Goal: Task Accomplishment & Management: Use online tool/utility

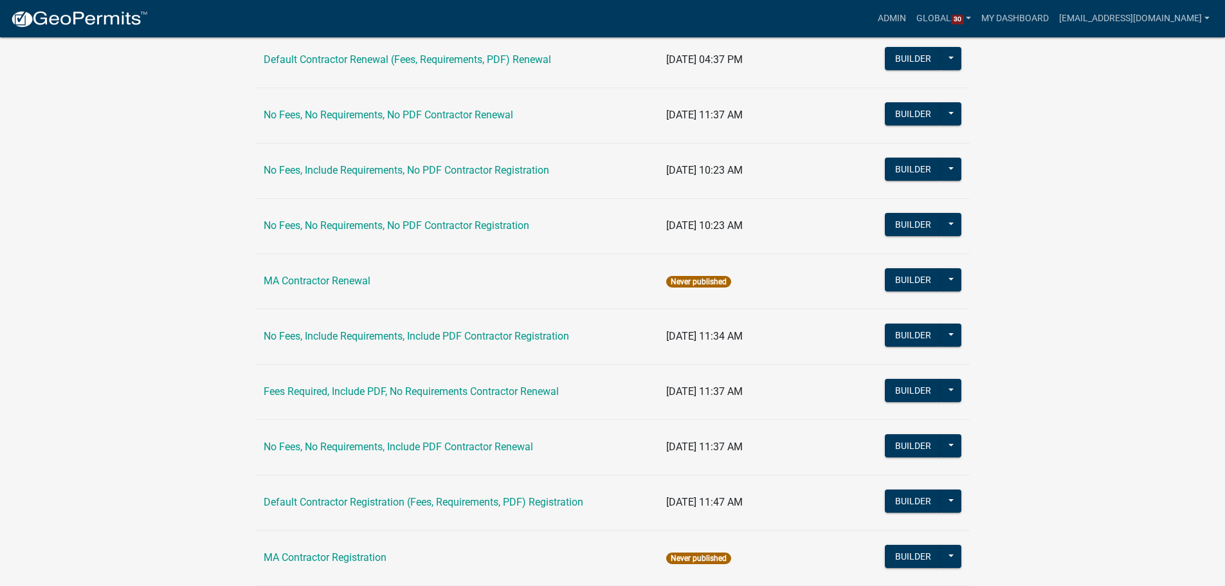
scroll to position [356, 0]
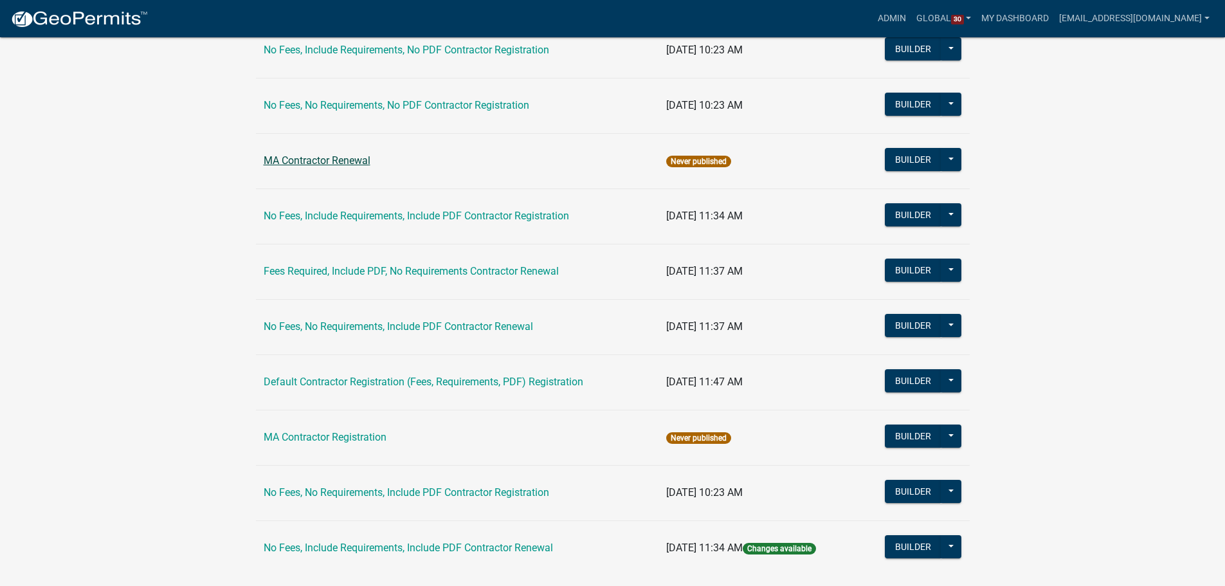
click at [332, 159] on link "MA Contractor Renewal" at bounding box center [317, 160] width 107 height 12
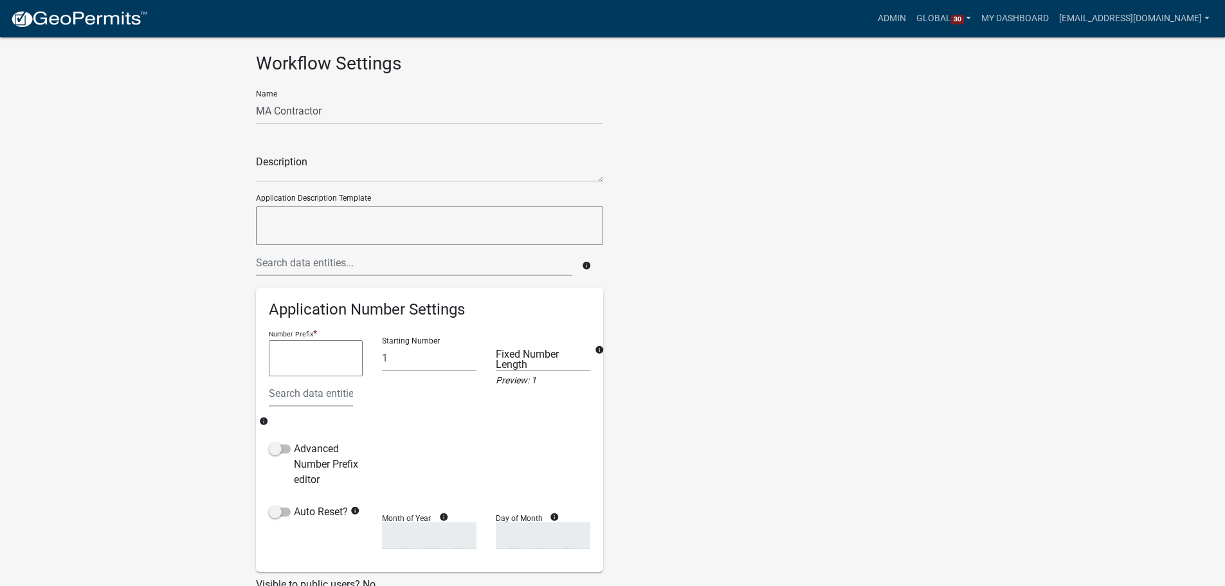
click at [164, 219] on app-global-admin "Toggle drawer menu more_horiz Admin Global 30 Users Roles Payment Processors Wo…" at bounding box center [612, 377] width 1225 height 724
click at [137, 143] on app-global-admin "Toggle drawer menu more_horiz Admin Global 30 Users Roles Payment Processors Wo…" at bounding box center [612, 377] width 1225 height 724
drag, startPoint x: 140, startPoint y: 133, endPoint x: 86, endPoint y: 19, distance: 125.7
click at [138, 131] on app-global-admin "Toggle drawer menu more_horiz Admin Global 30 Users Roles Payment Processors Wo…" at bounding box center [612, 377] width 1225 height 724
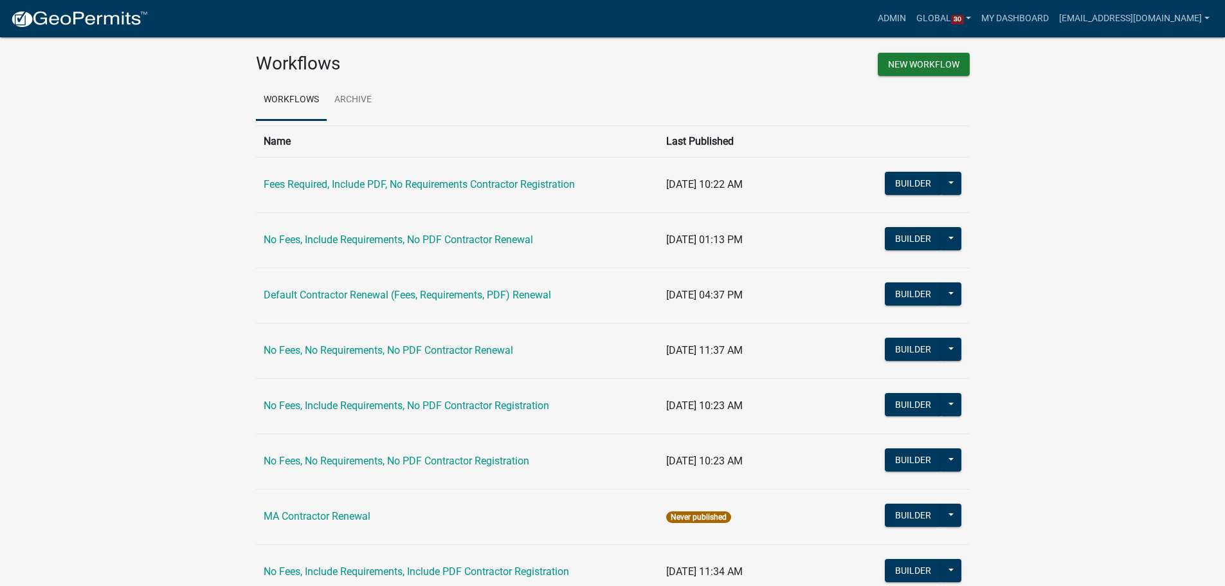
scroll to position [154, 0]
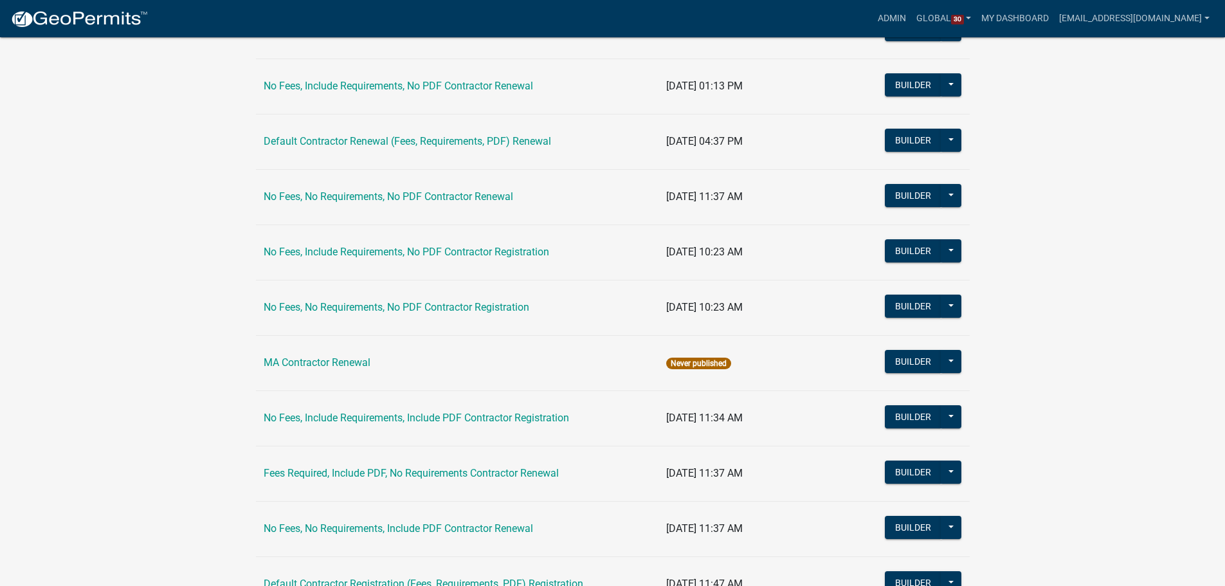
click at [114, 235] on app-global-admin "Toggle drawer menu more_horiz Admin Global 30 Users Roles Payment Processors Wo…" at bounding box center [612, 325] width 1225 height 926
click at [192, 305] on app-global-admin "Toggle drawer menu more_horiz Admin Global 30 Users Roles Payment Processors Wo…" at bounding box center [612, 325] width 1225 height 926
click at [142, 248] on app-global-admin "Toggle drawer menu more_horiz Admin Global 30 Users Roles Payment Processors Wo…" at bounding box center [612, 325] width 1225 height 926
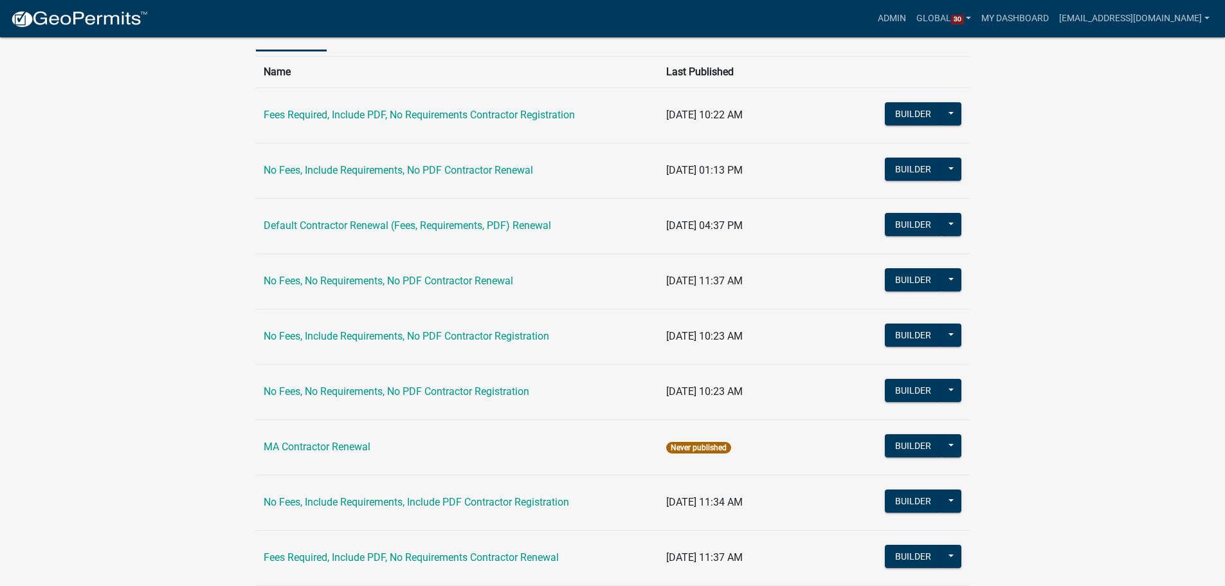
scroll to position [0, 0]
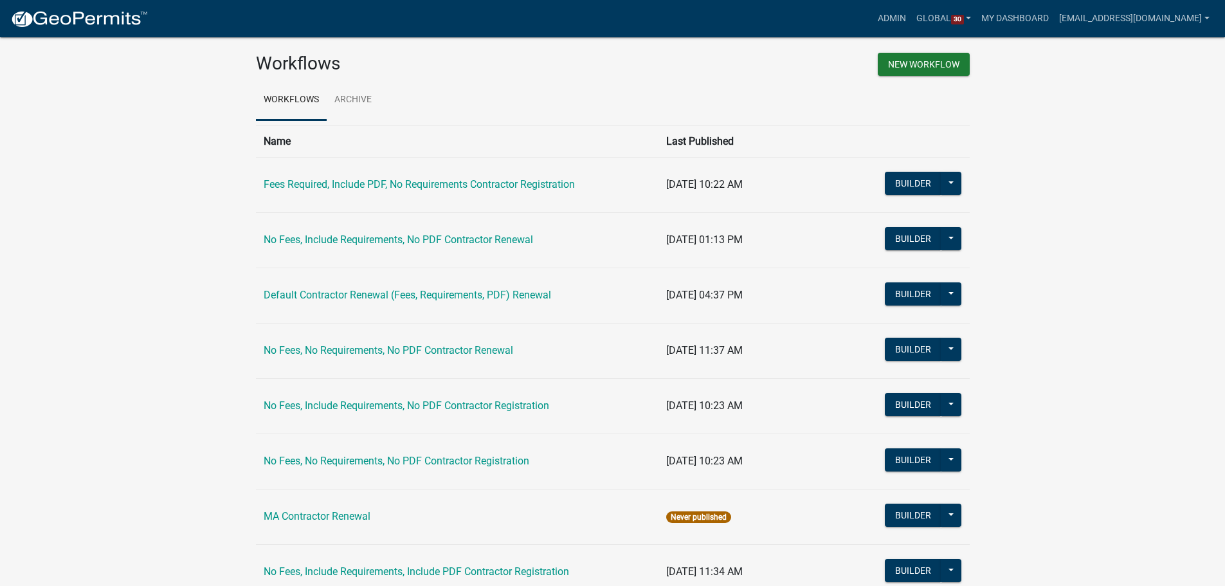
click at [136, 210] on app-global-admin "Toggle drawer menu more_horiz Admin Global 30 Users Roles Payment Processors Wo…" at bounding box center [612, 478] width 1225 height 926
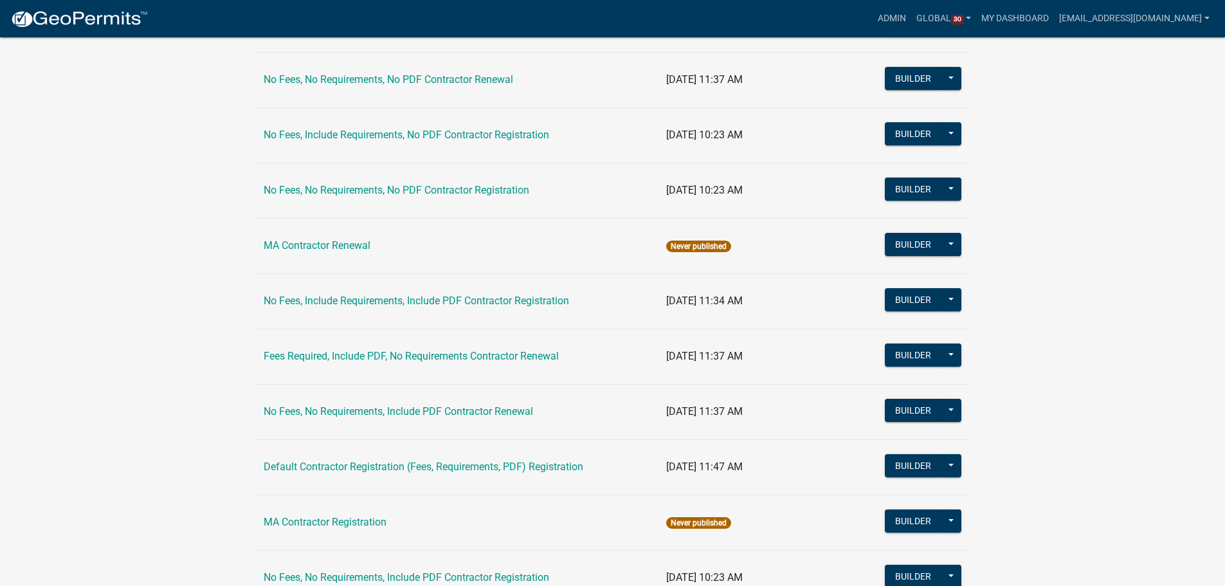
scroll to position [356, 0]
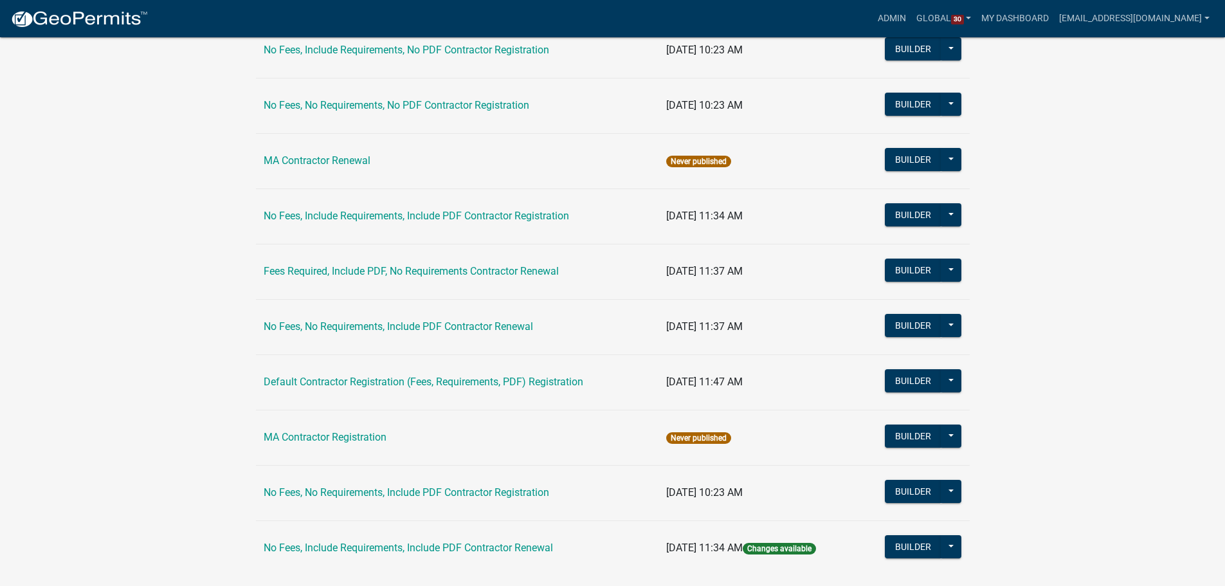
click at [212, 288] on app-global-admin "Toggle drawer menu more_horiz Admin Global 30 Users Roles Payment Processors Wo…" at bounding box center [612, 123] width 1225 height 926
click at [151, 145] on app-global-admin "Toggle drawer menu more_horiz Admin Global 30 Users Roles Payment Processors Wo…" at bounding box center [612, 123] width 1225 height 926
click at [146, 145] on app-global-admin "Toggle drawer menu more_horiz Admin Global 30 Users Roles Payment Processors Wo…" at bounding box center [612, 123] width 1225 height 926
click at [149, 172] on app-global-admin "Toggle drawer menu more_horiz Admin Global 30 Users Roles Payment Processors Wo…" at bounding box center [612, 123] width 1225 height 926
click at [198, 155] on app-global-admin "Toggle drawer menu more_horiz Admin Global 30 Users Roles Payment Processors Wo…" at bounding box center [612, 123] width 1225 height 926
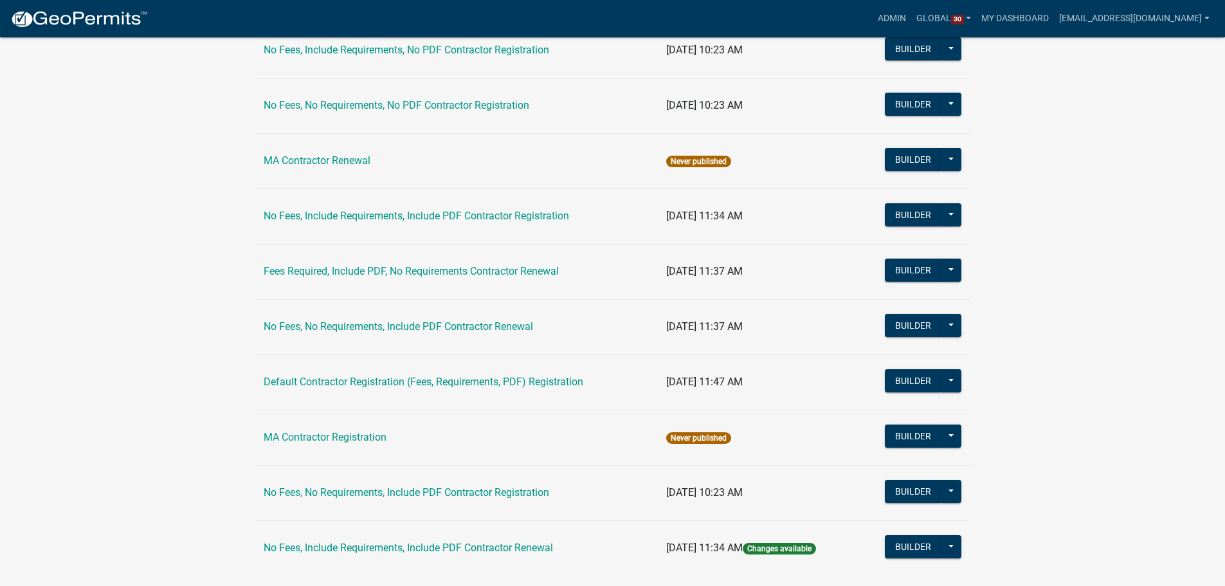
click at [195, 156] on app-global-admin "Toggle drawer menu more_horiz Admin Global 30 Users Roles Payment Processors Wo…" at bounding box center [612, 123] width 1225 height 926
click at [228, 183] on app-global-admin "Toggle drawer menu more_horiz Admin Global 30 Users Roles Payment Processors Wo…" at bounding box center [612, 123] width 1225 height 926
click at [207, 201] on app-global-admin "Toggle drawer menu more_horiz Admin Global 30 Users Roles Payment Processors Wo…" at bounding box center [612, 123] width 1225 height 926
drag, startPoint x: 136, startPoint y: 265, endPoint x: 396, endPoint y: 107, distance: 303.6
click at [136, 265] on app-global-admin "Toggle drawer menu more_horiz Admin Global 30 Users Roles Payment Processors Wo…" at bounding box center [612, 123] width 1225 height 926
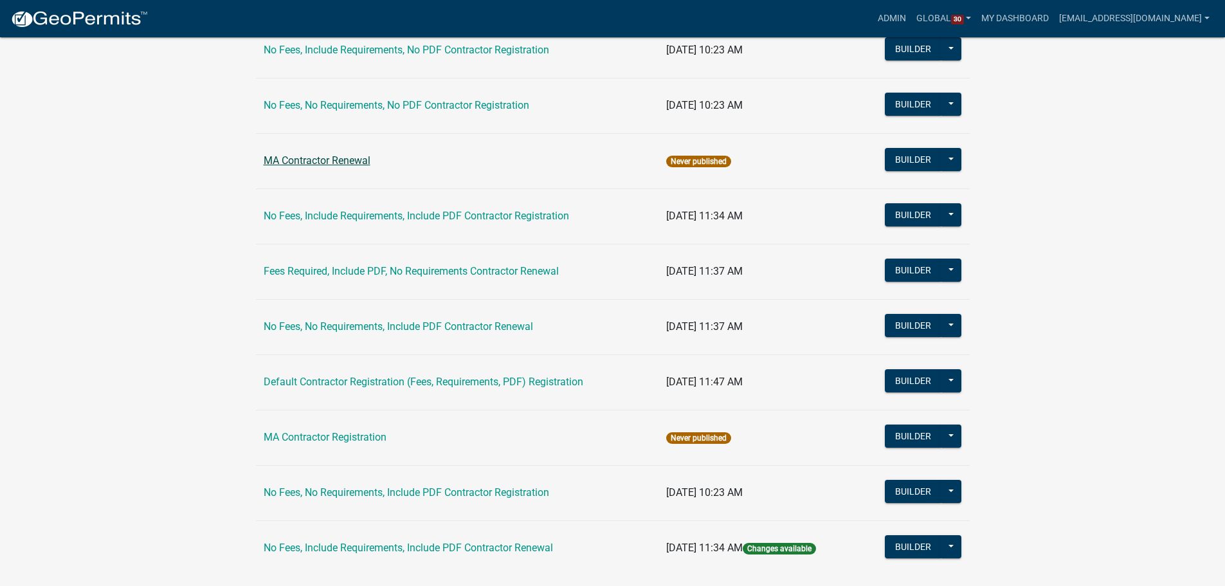
click at [347, 160] on link "MA Contractor Renewal" at bounding box center [317, 160] width 107 height 12
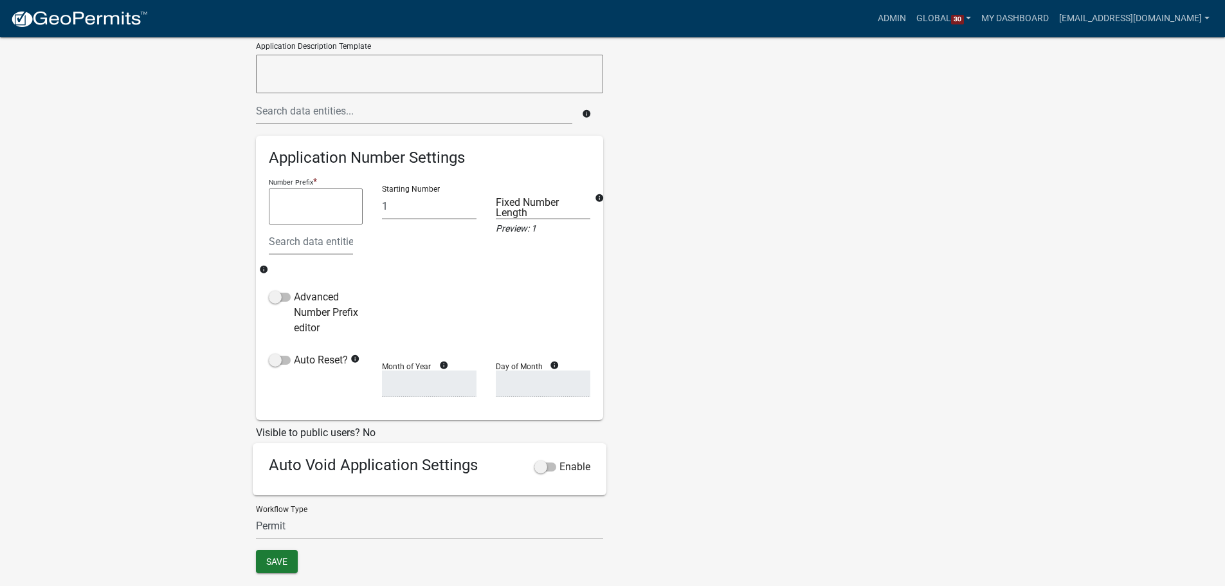
scroll to position [154, 0]
click at [348, 529] on select "Permit Renewable Contractor Registration Contractor Renewal Other" at bounding box center [429, 524] width 347 height 26
select select "2"
click at [256, 511] on select "Permit Renewable Contractor Registration Contractor Renewal Other" at bounding box center [429, 524] width 347 height 26
click at [246, 332] on div "Name MA Contractor Description Application Description Template info Applicatio…" at bounding box center [429, 237] width 367 height 622
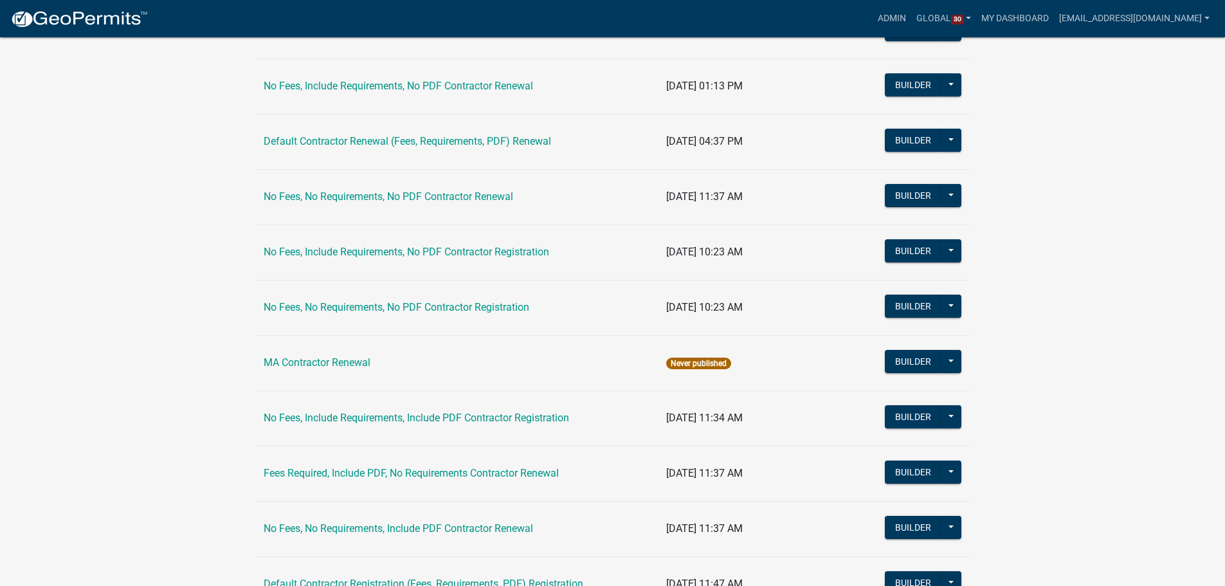
drag, startPoint x: 109, startPoint y: 299, endPoint x: 122, endPoint y: 299, distance: 13.5
click at [109, 299] on app-global-admin "Toggle drawer menu more_horiz Admin Global 30 Users Roles Payment Processors Wo…" at bounding box center [612, 325] width 1225 height 926
click at [313, 364] on link "MA Contractor Renewal" at bounding box center [317, 362] width 107 height 12
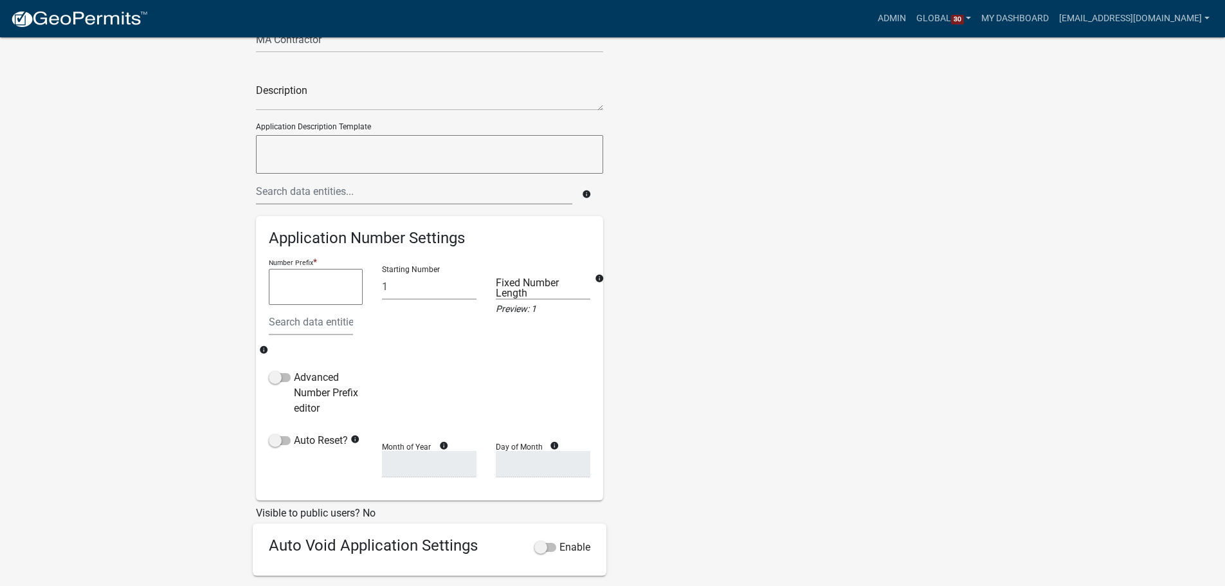
scroll to position [154, 0]
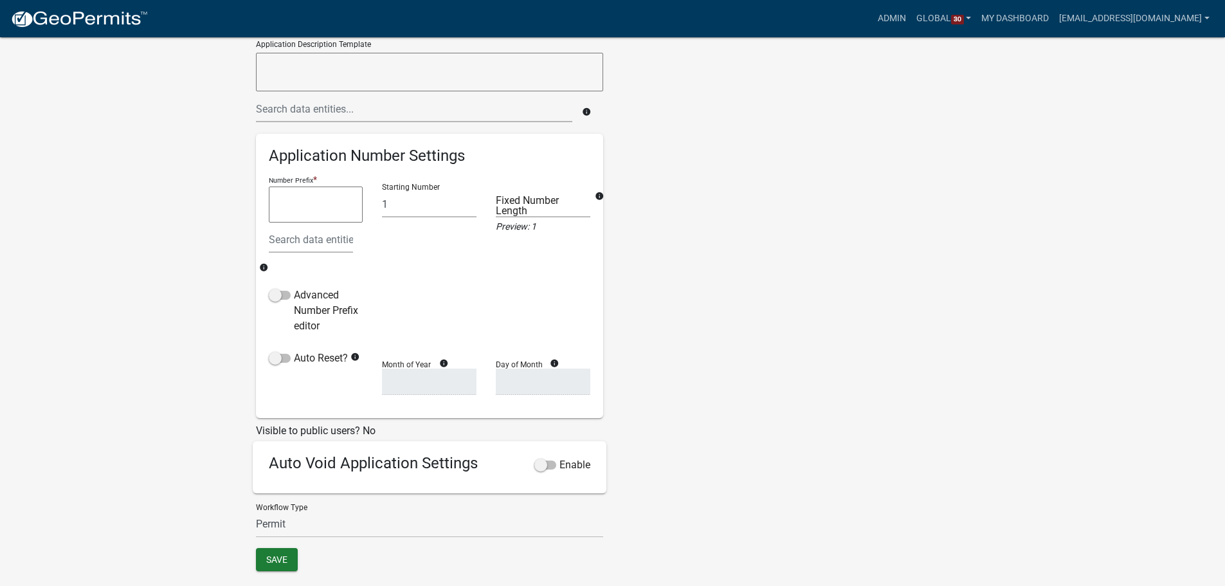
click at [209, 295] on app-global-admin "Toggle drawer menu more_horiz Admin Global 30 Users Roles Payment Processors Wo…" at bounding box center [612, 224] width 1225 height 724
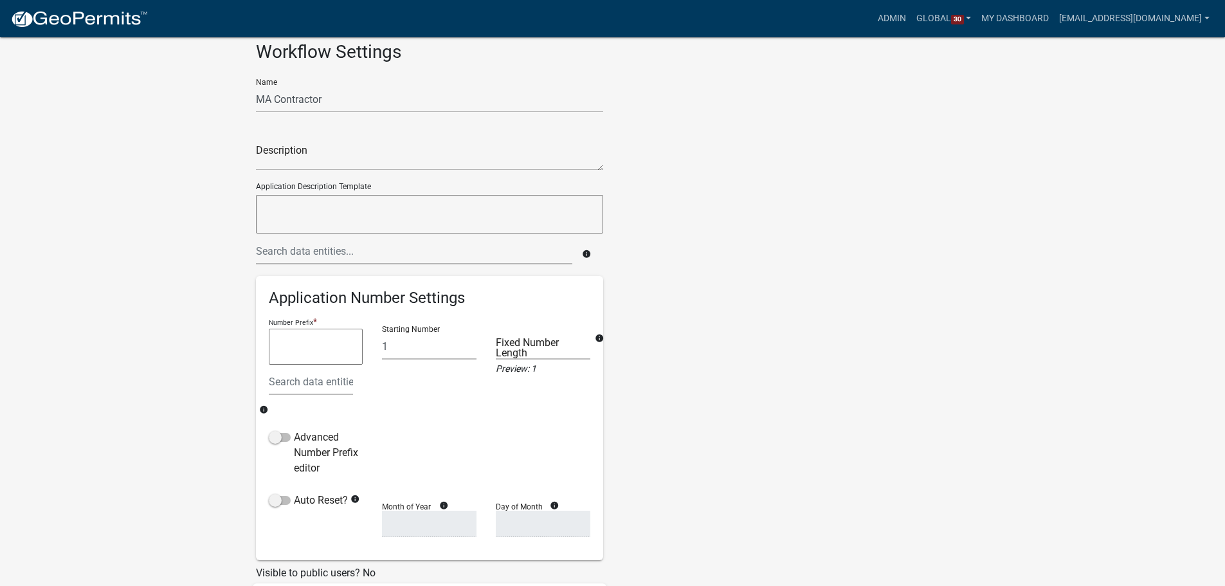
scroll to position [0, 0]
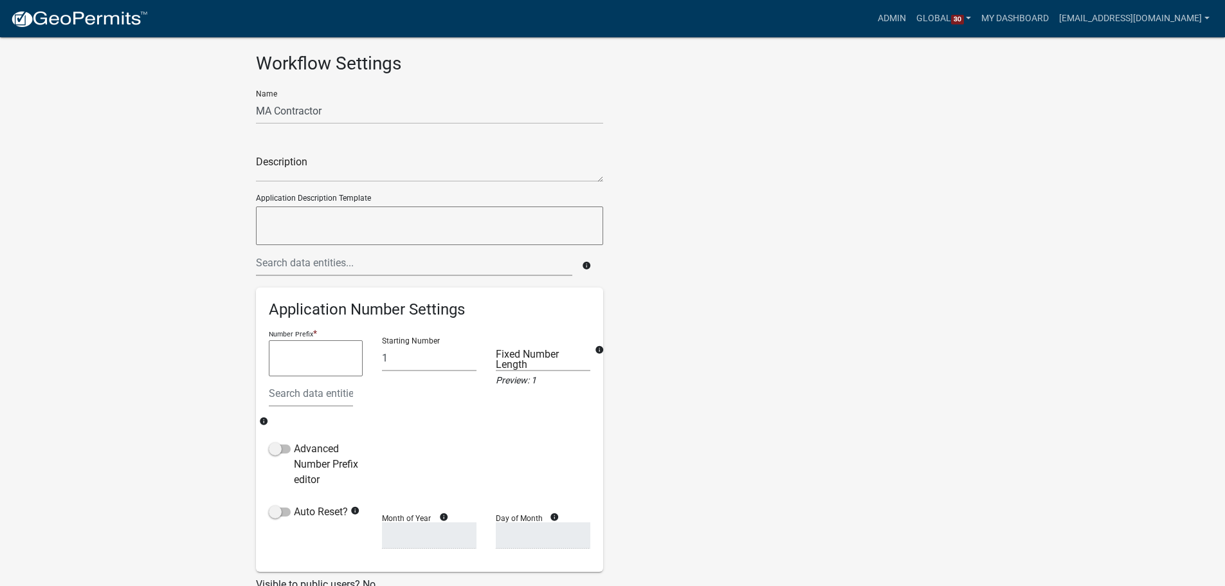
click at [208, 217] on app-global-admin "Toggle drawer menu more_horiz Admin Global 30 Users Roles Payment Processors Wo…" at bounding box center [612, 377] width 1225 height 724
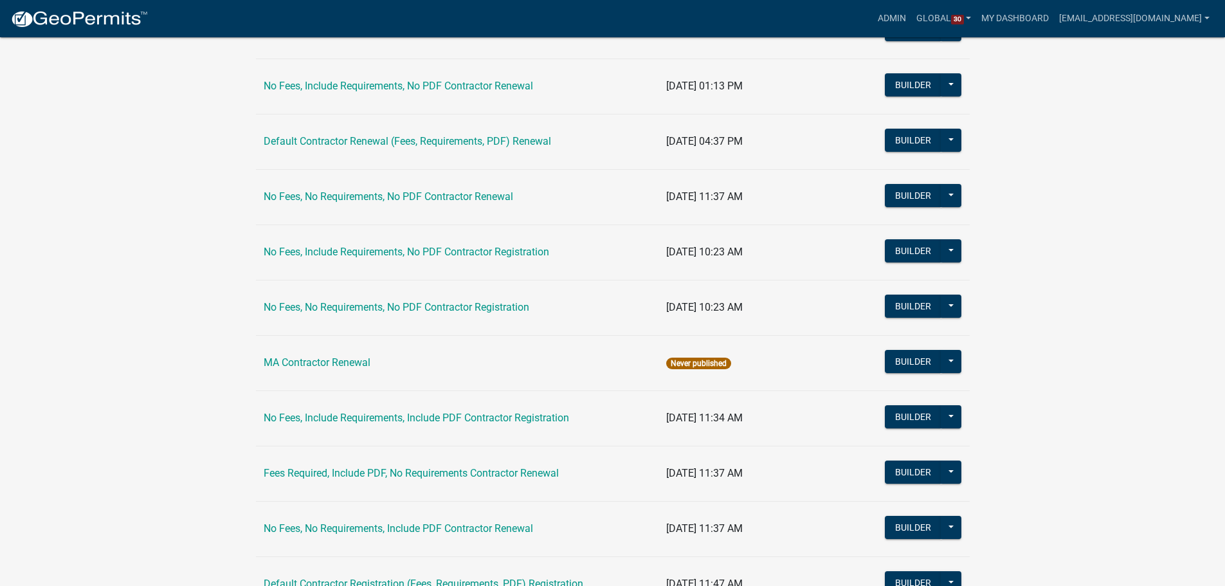
click at [181, 413] on app-global-admin "Toggle drawer menu more_horiz Admin Global 30 Users Roles Payment Processors Wo…" at bounding box center [612, 325] width 1225 height 926
click at [122, 268] on app-global-admin "Toggle drawer menu more_horiz Admin Global 30 Users Roles Payment Processors Wo…" at bounding box center [612, 325] width 1225 height 926
click at [120, 334] on app-global-admin "Toggle drawer menu more_horiz Admin Global 30 Users Roles Payment Processors Wo…" at bounding box center [612, 325] width 1225 height 926
click at [136, 298] on app-global-admin "Toggle drawer menu more_horiz Admin Global 30 Users Roles Payment Processors Wo…" at bounding box center [612, 325] width 1225 height 926
click at [156, 287] on app-global-admin "Toggle drawer menu more_horiz Admin Global 30 Users Roles Payment Processors Wo…" at bounding box center [612, 325] width 1225 height 926
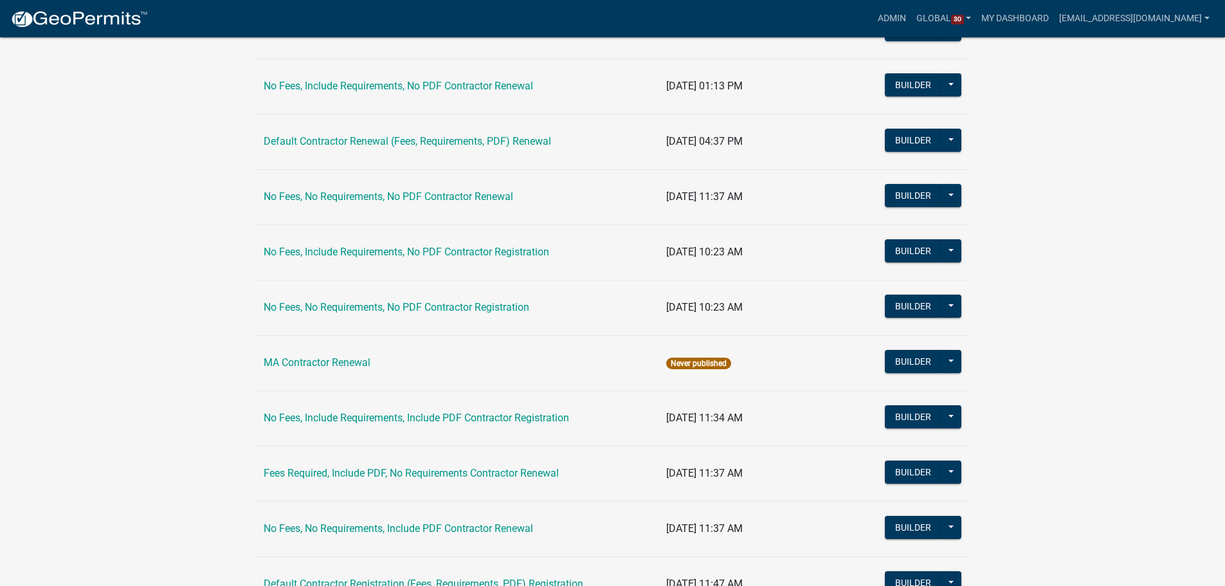
click at [158, 289] on app-global-admin "Toggle drawer menu more_horiz Admin Global 30 Users Roles Payment Processors Wo…" at bounding box center [612, 325] width 1225 height 926
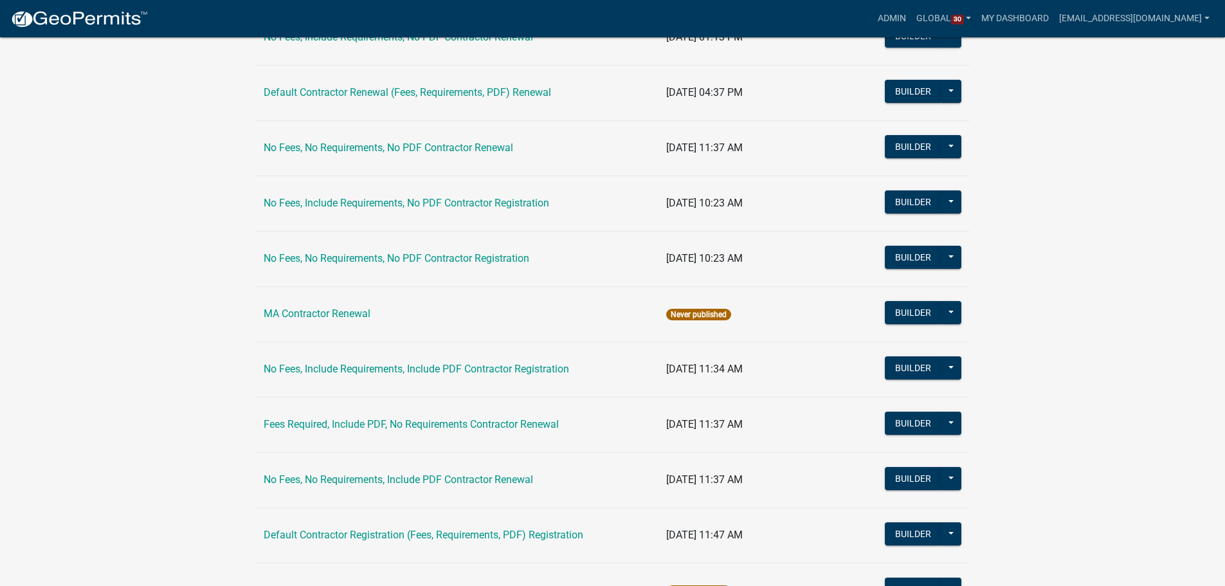
scroll to position [347, 0]
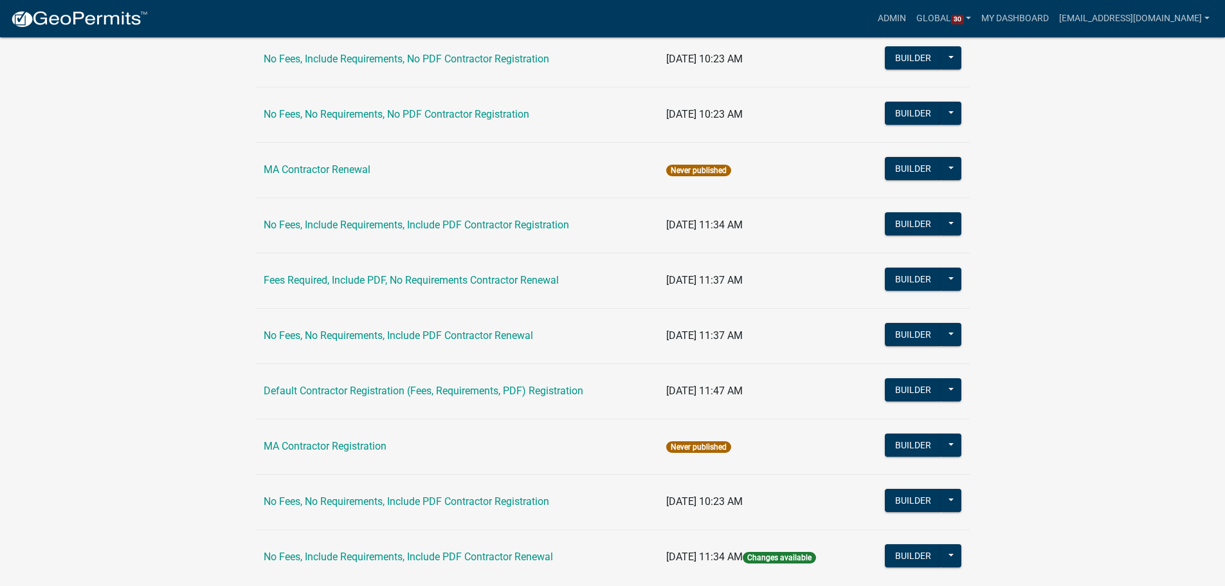
click at [156, 421] on app-global-admin "Toggle drawer menu more_horiz Admin Global 30 Users Roles Payment Processors Wo…" at bounding box center [612, 132] width 1225 height 926
click at [332, 448] on link "MA Contractor Registration" at bounding box center [325, 446] width 123 height 12
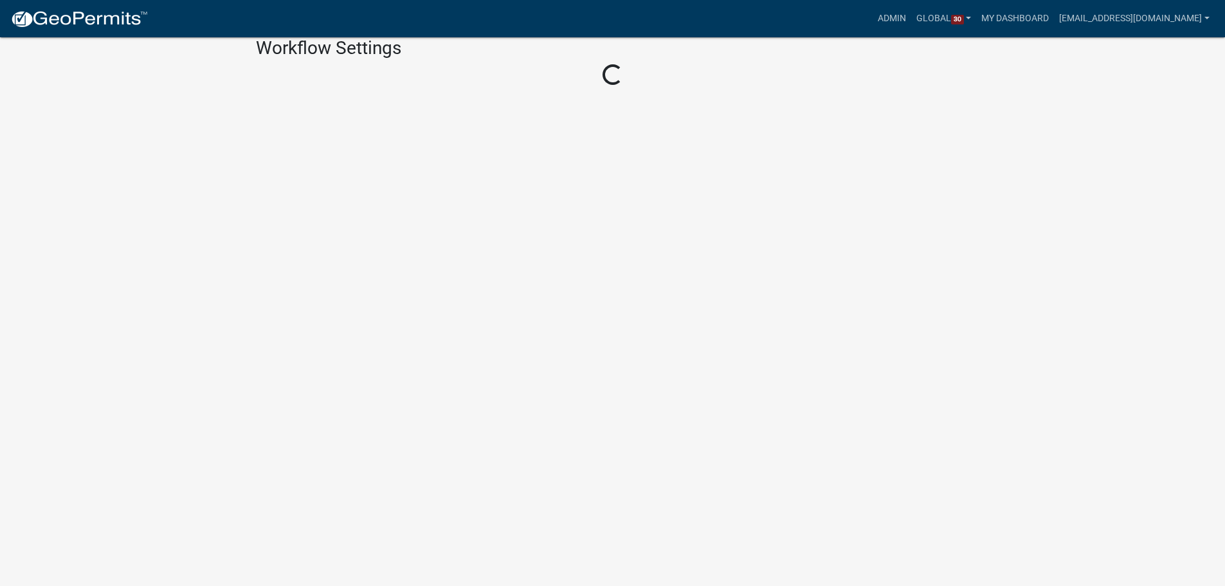
scroll to position [154, 0]
select select "1"
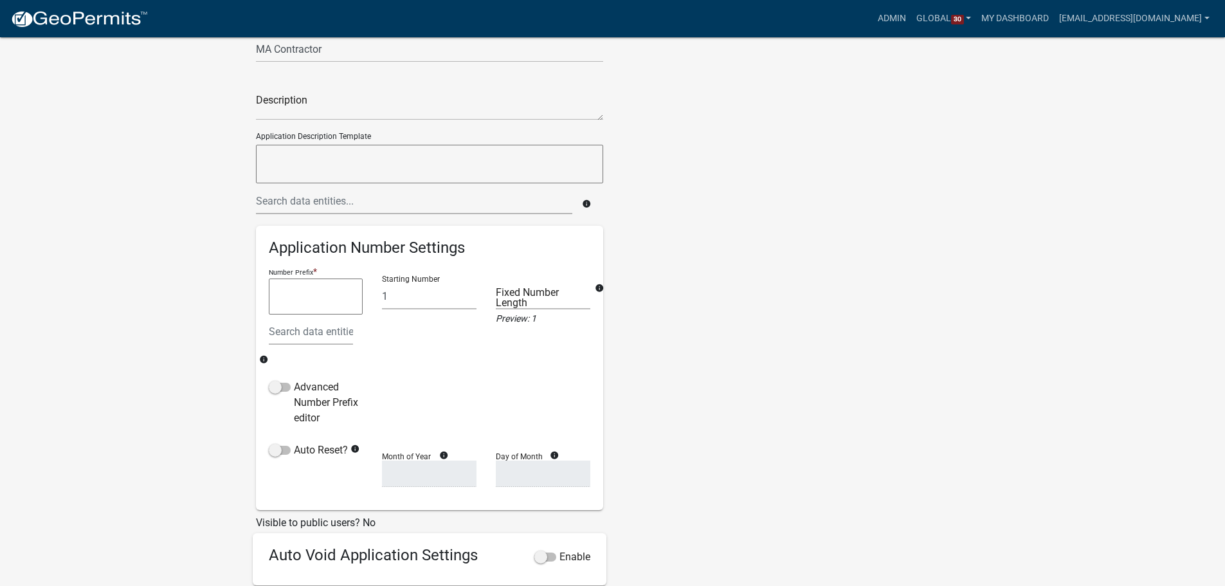
scroll to position [0, 0]
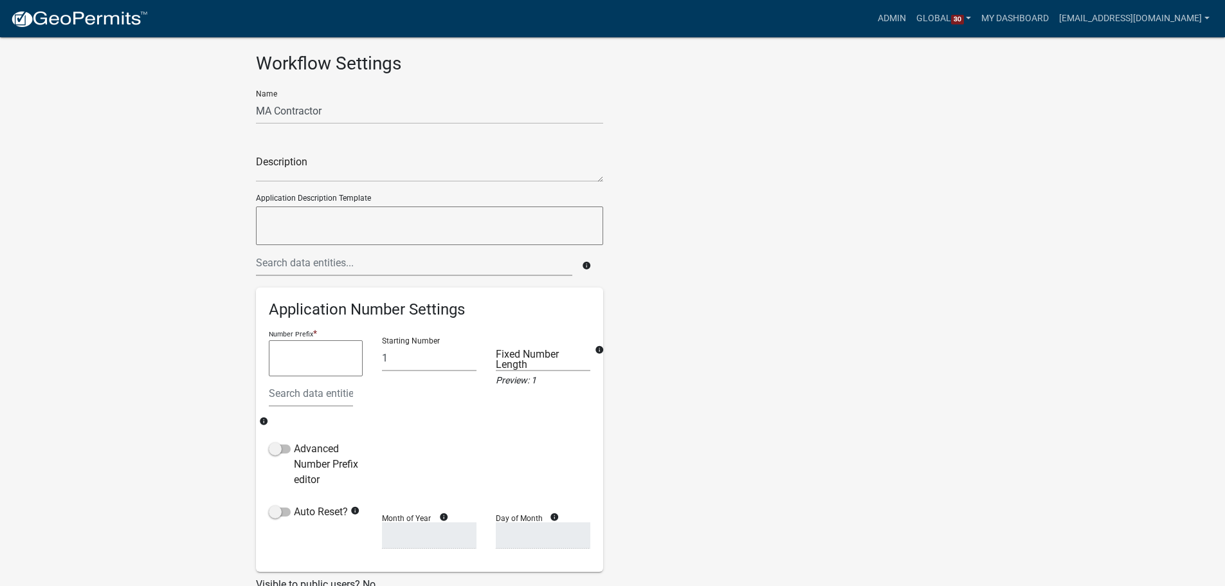
scroll to position [154, 0]
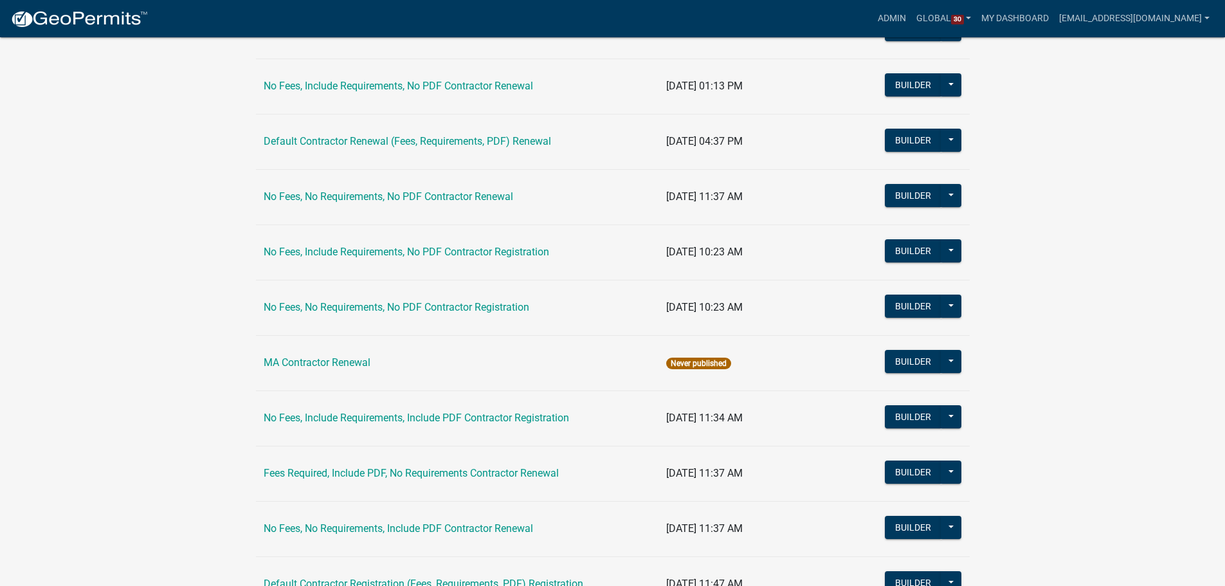
click at [132, 385] on app-global-admin "Toggle drawer menu more_horiz Admin Global 30 Users Roles Payment Processors Wo…" at bounding box center [612, 325] width 1225 height 926
click at [205, 382] on app-global-admin "Toggle drawer menu more_horiz Admin Global 30 Users Roles Payment Processors Wo…" at bounding box center [612, 325] width 1225 height 926
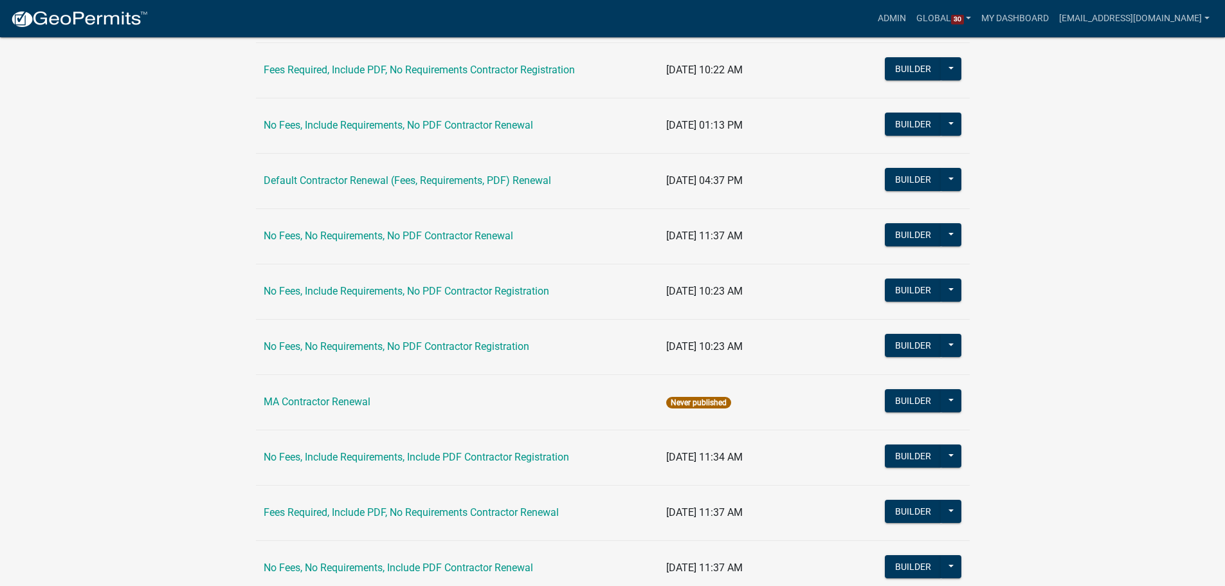
scroll to position [322, 0]
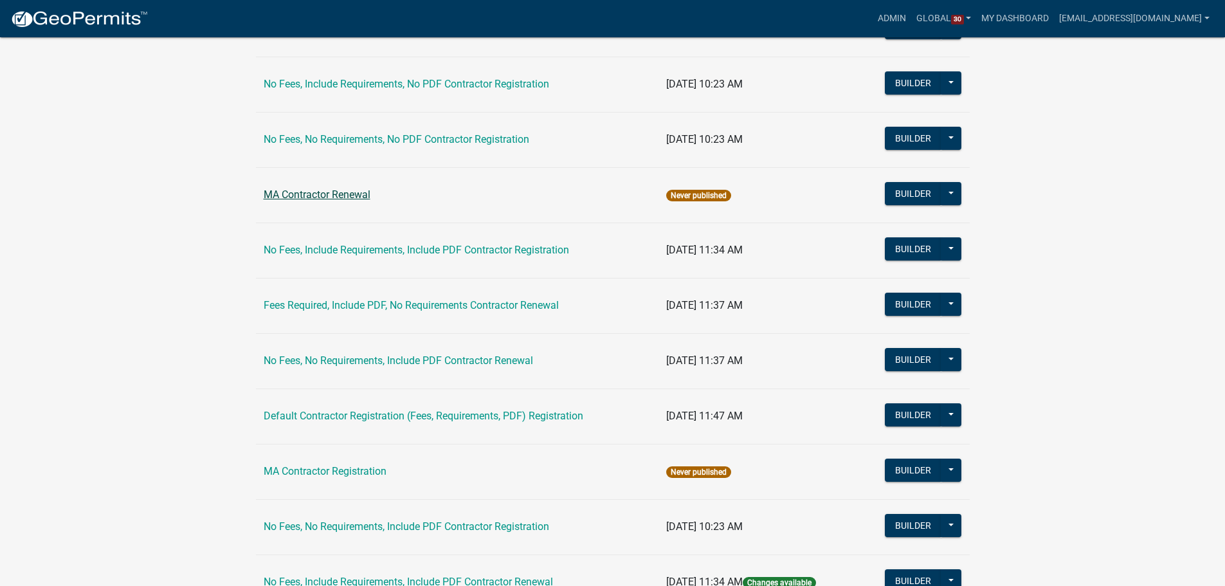
click at [322, 199] on link "MA Contractor Renewal" at bounding box center [317, 194] width 107 height 12
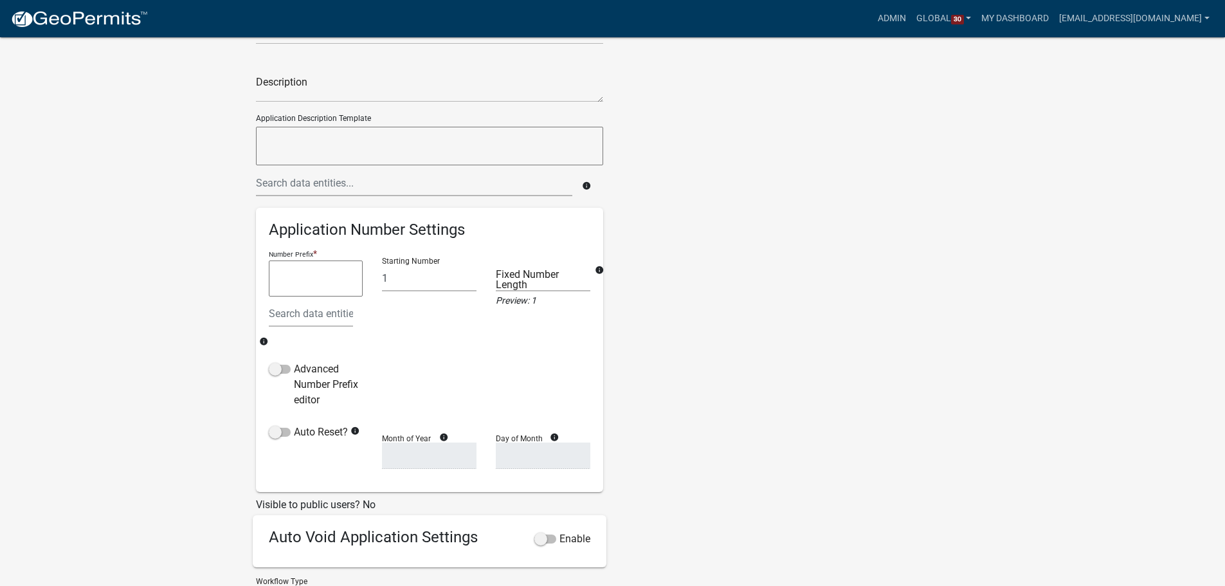
scroll to position [154, 0]
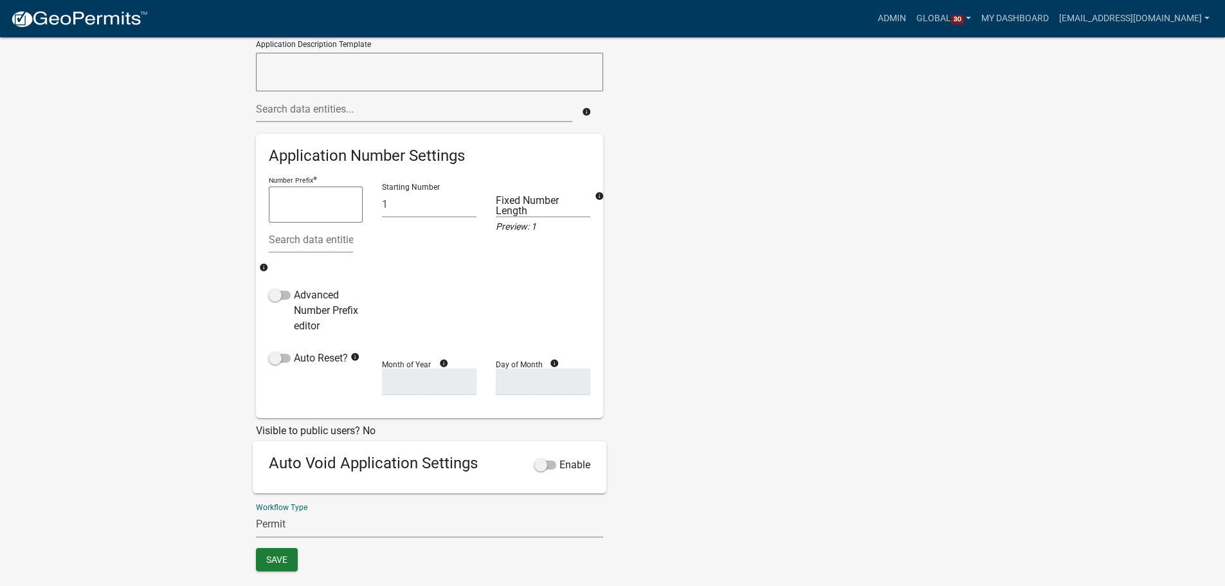
click at [334, 527] on select "Permit Renewable Contractor Registration Contractor Renewal Other" at bounding box center [429, 524] width 347 height 26
select select "2"
click at [256, 511] on select "Permit Renewable Contractor Registration Contractor Renewal Other" at bounding box center [429, 524] width 347 height 26
click at [150, 357] on app-global-admin "Toggle drawer menu more_horiz Admin Global 30 Users Roles Payment Processors Wo…" at bounding box center [612, 224] width 1225 height 724
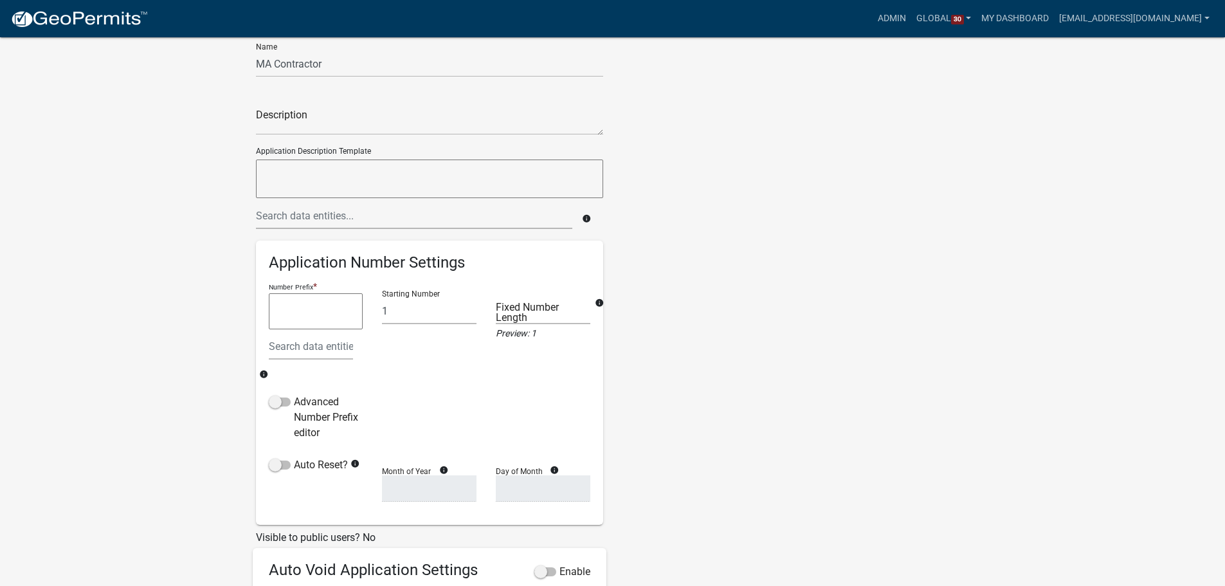
scroll to position [0, 0]
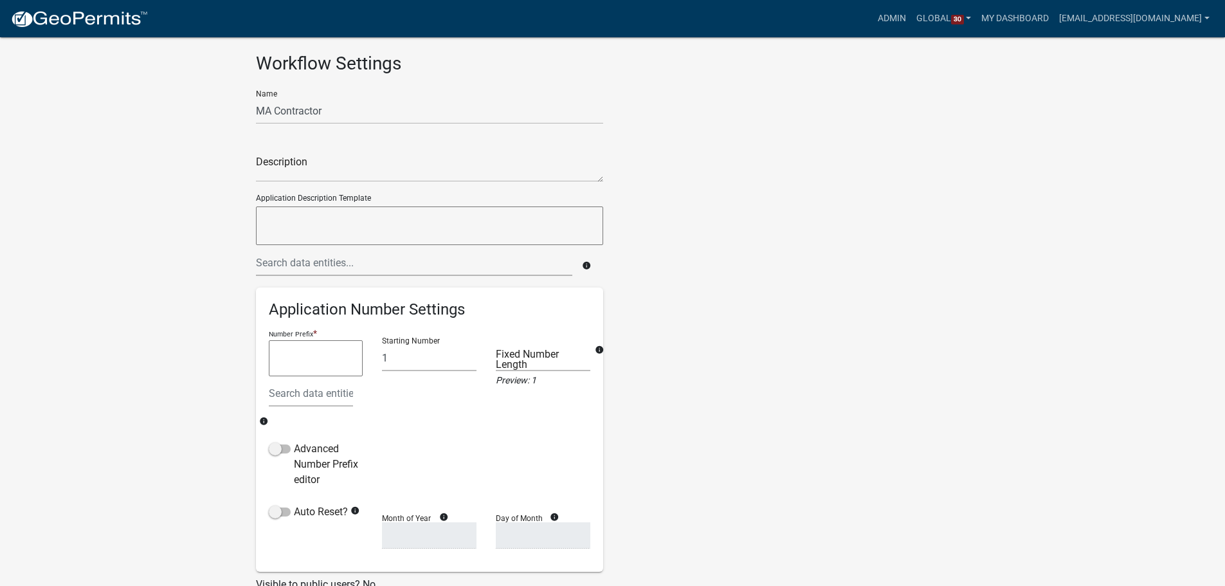
click at [165, 177] on app-global-admin "Toggle drawer menu more_horiz Admin Global 30 Users Roles Payment Processors Wo…" at bounding box center [612, 377] width 1225 height 724
click at [166, 286] on app-global-admin "Toggle drawer menu more_horiz Admin Global 30 Users Roles Payment Processors Wo…" at bounding box center [612, 377] width 1225 height 724
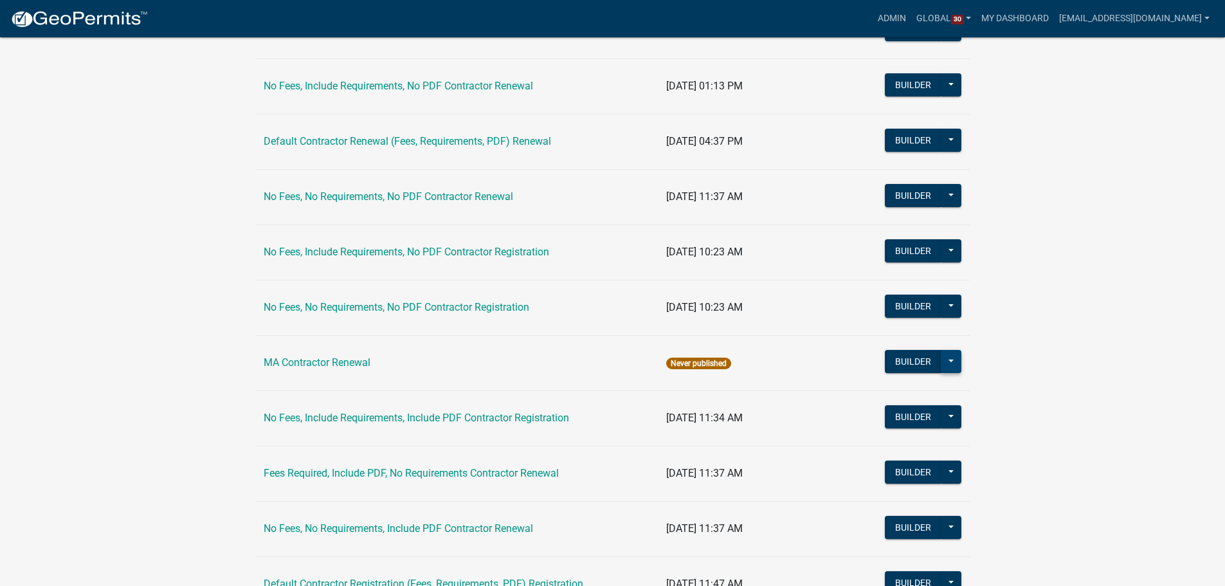
click at [957, 360] on button at bounding box center [951, 361] width 21 height 23
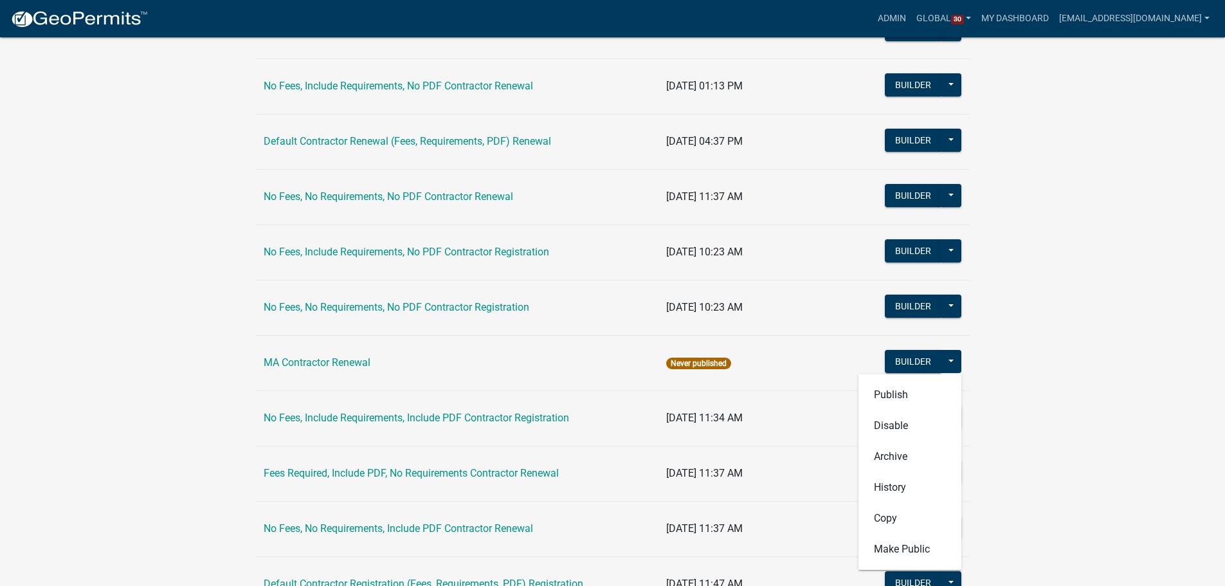
click at [119, 251] on app-global-admin "Toggle drawer menu more_horiz Admin Global 30 Users Roles Payment Processors Wo…" at bounding box center [612, 325] width 1225 height 926
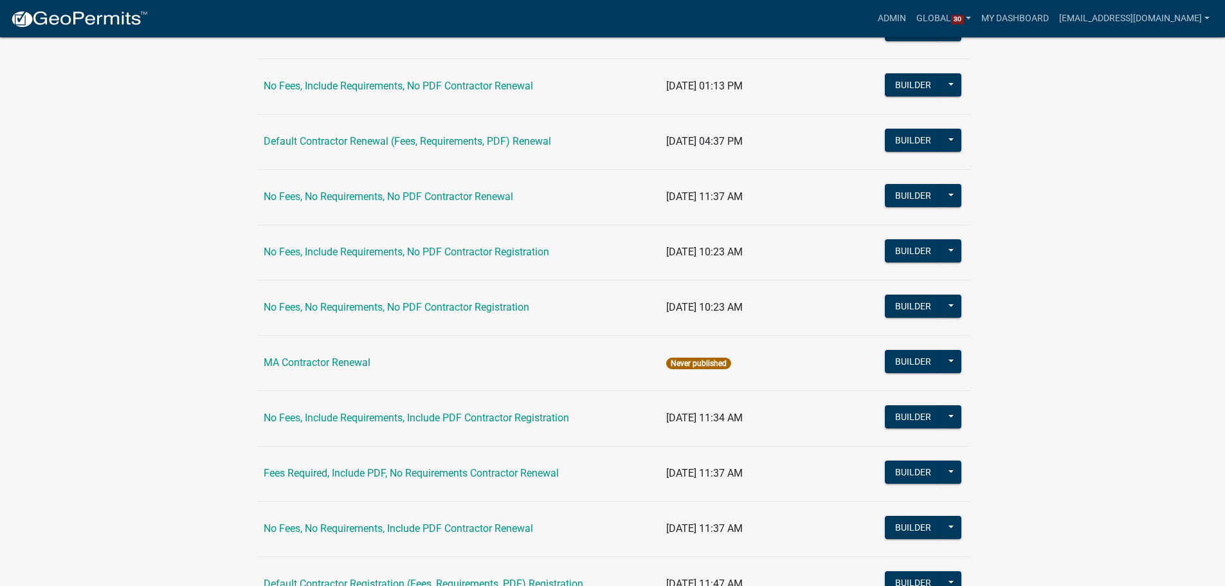
click at [119, 251] on app-global-admin "Toggle drawer menu more_horiz Admin Global 30 Users Roles Payment Processors Wo…" at bounding box center [612, 325] width 1225 height 926
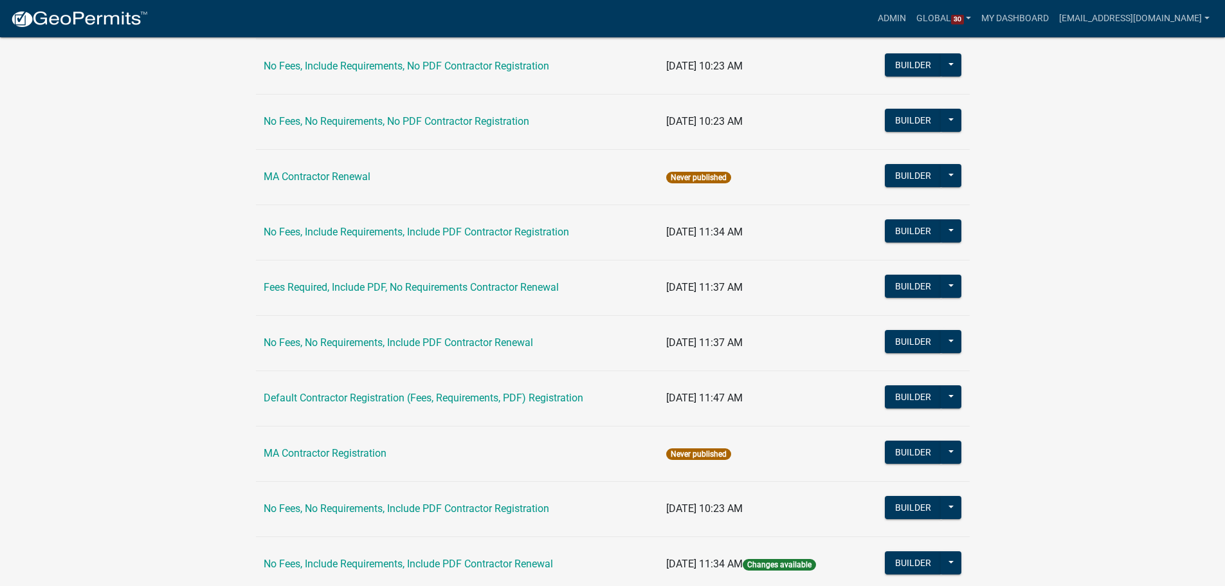
scroll to position [356, 0]
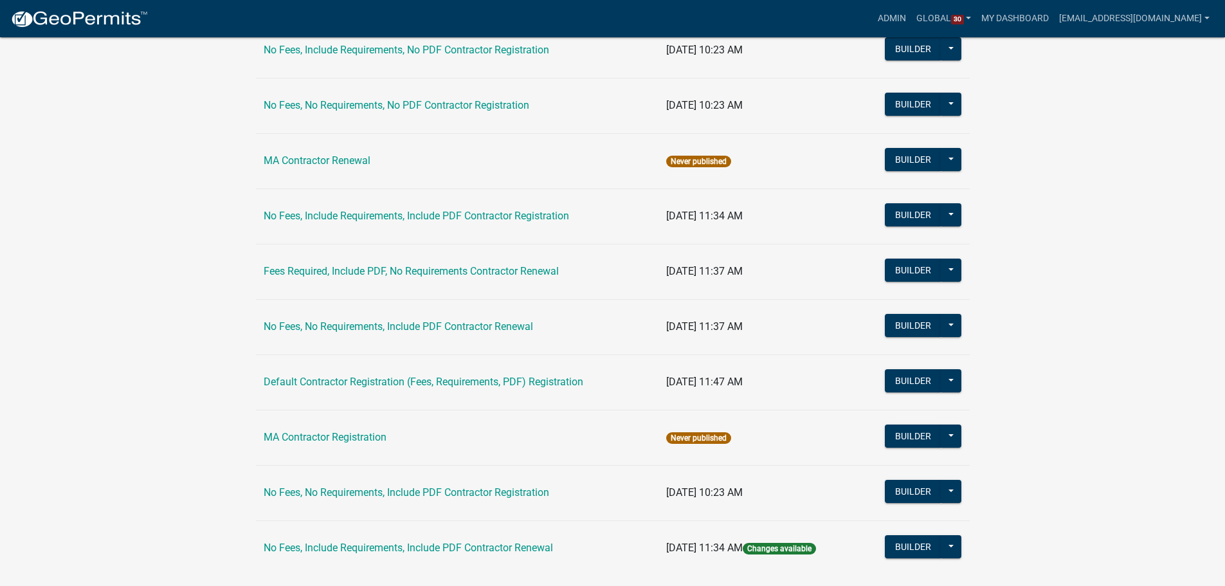
click at [214, 295] on app-global-admin "Toggle drawer menu more_horiz Admin Global 30 Users Roles Payment Processors Wo…" at bounding box center [612, 123] width 1225 height 926
click at [209, 410] on app-global-admin "Toggle drawer menu more_horiz Admin Global 30 Users Roles Payment Processors Wo…" at bounding box center [612, 123] width 1225 height 926
click at [171, 237] on app-global-admin "Toggle drawer menu more_horiz Admin Global 30 Users Roles Payment Processors Wo…" at bounding box center [612, 123] width 1225 height 926
click at [910, 152] on button "Builder" at bounding box center [913, 159] width 57 height 23
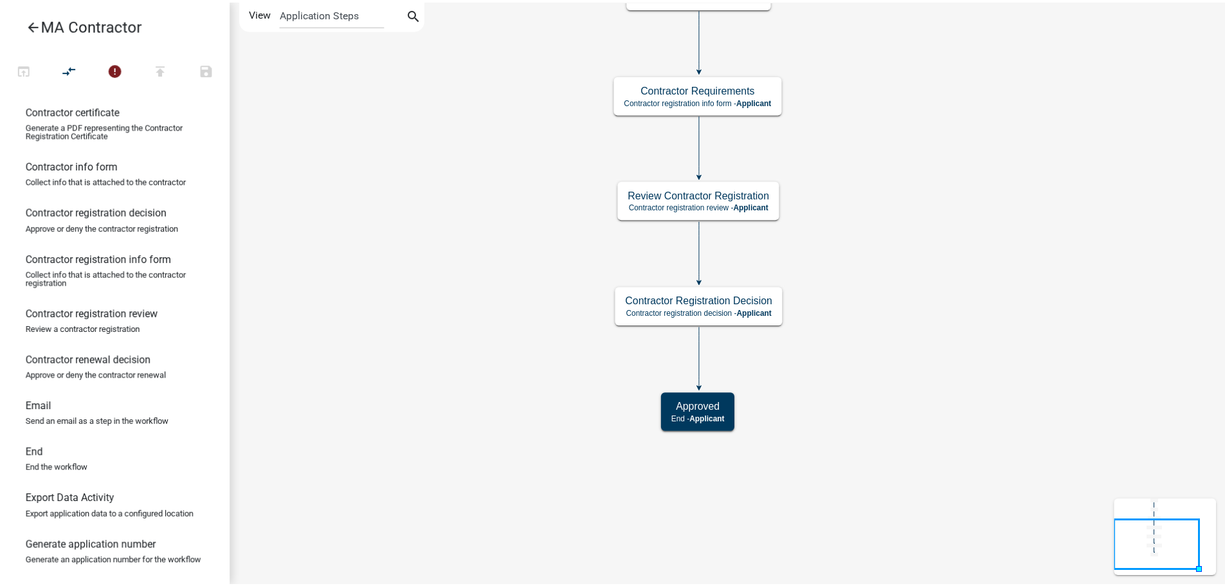
scroll to position [257, 0]
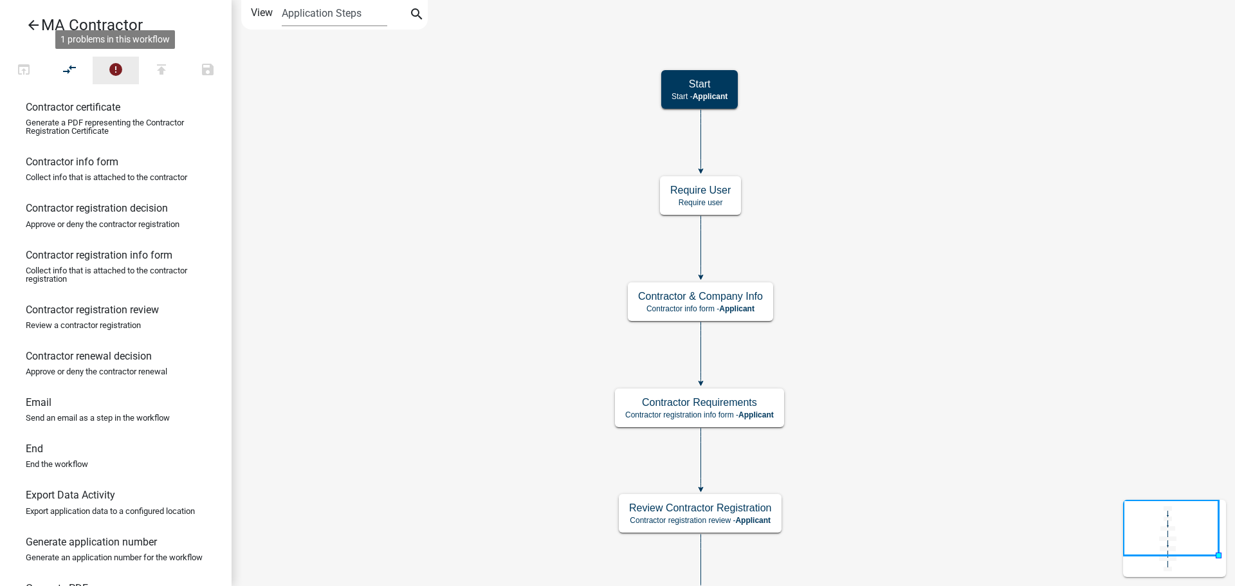
click at [118, 68] on icon "error" at bounding box center [115, 71] width 15 height 18
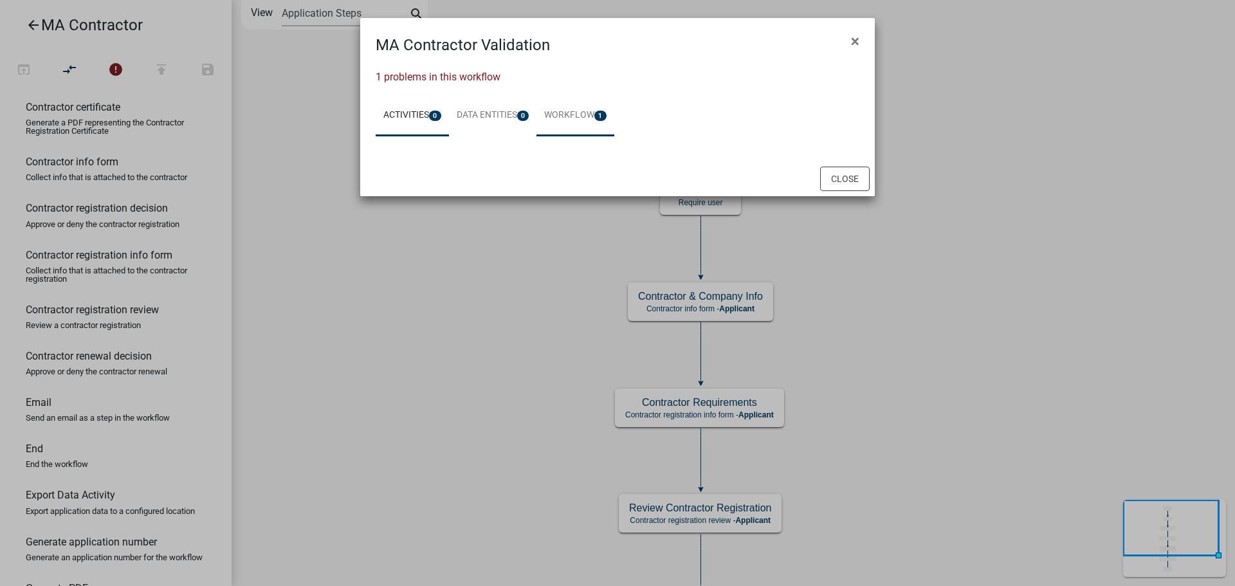
click at [584, 114] on link "Workflow 1" at bounding box center [575, 115] width 78 height 41
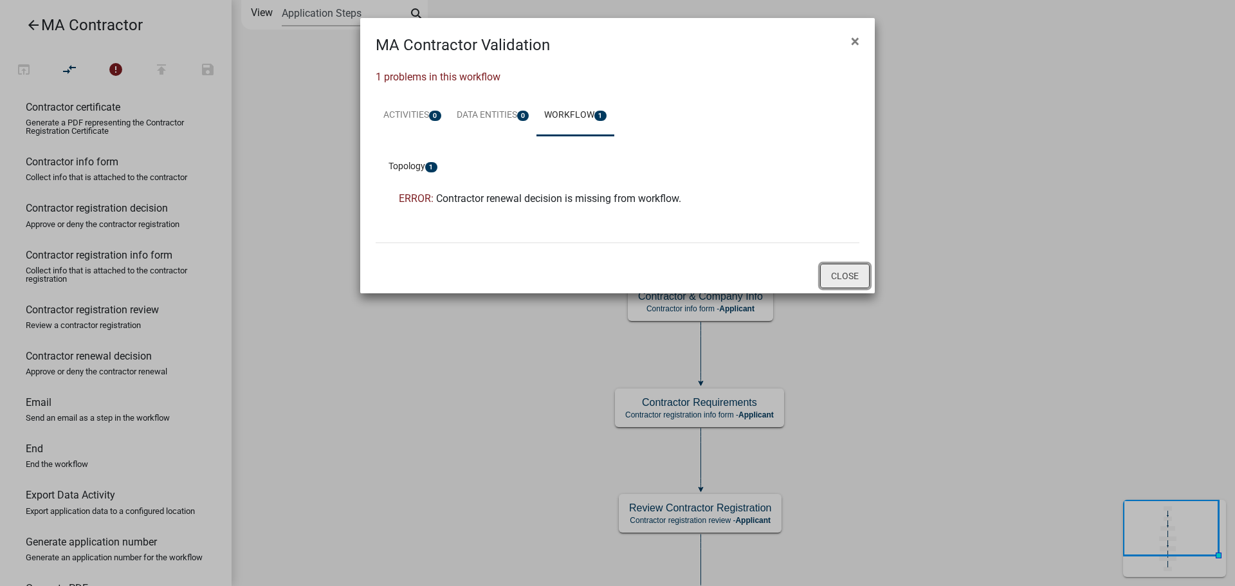
click at [851, 279] on button "Close" at bounding box center [845, 276] width 50 height 24
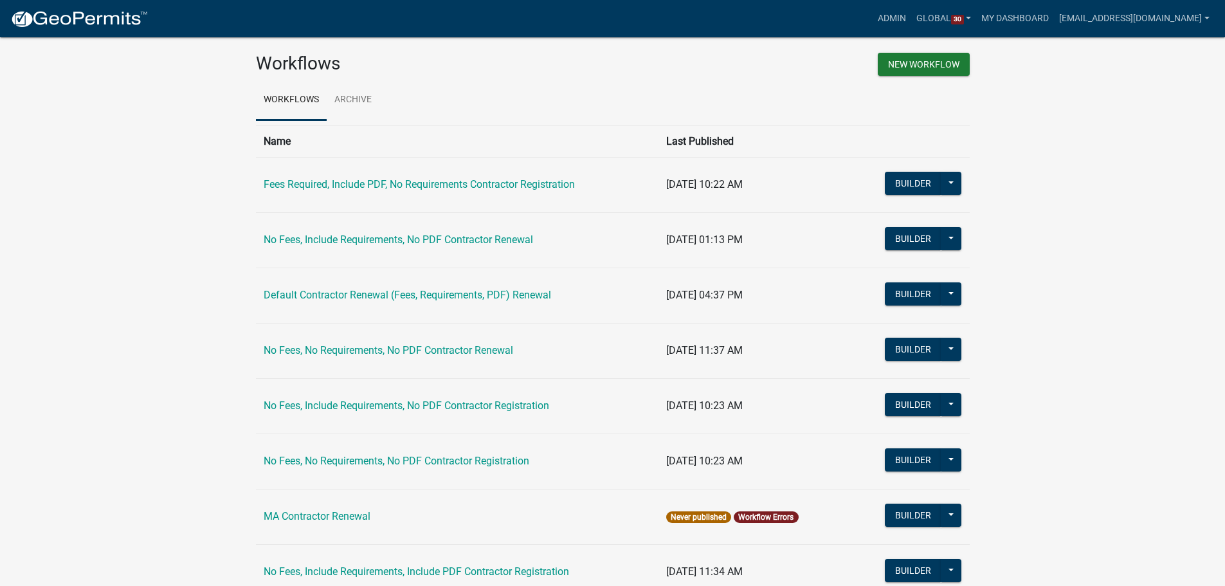
click at [187, 235] on app-global-admin "Toggle drawer menu more_horiz Admin Global 30 Users Roles Payment Processors Wo…" at bounding box center [612, 478] width 1225 height 926
click at [143, 255] on app-global-admin "Toggle drawer menu more_horiz Admin Global 30 Users Roles Payment Processors Wo…" at bounding box center [612, 478] width 1225 height 926
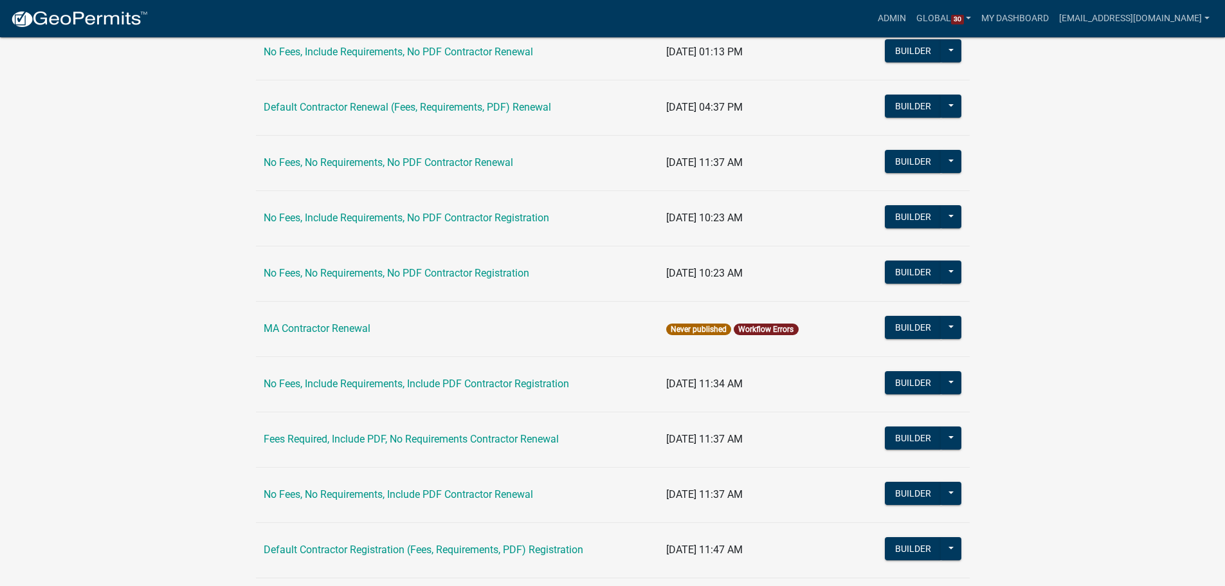
scroll to position [193, 0]
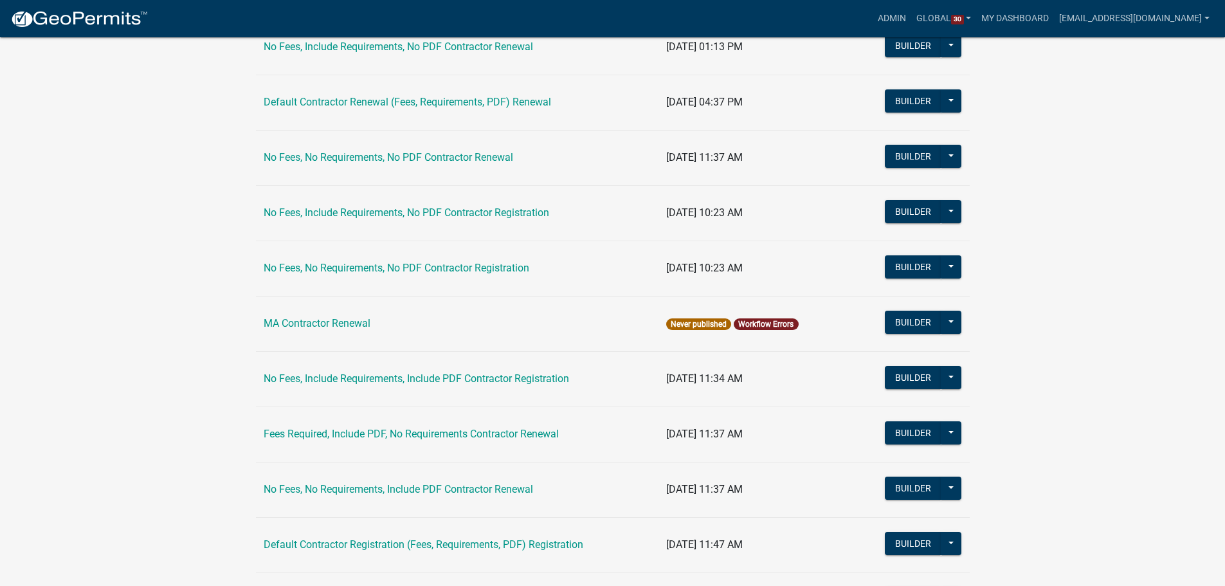
click at [187, 251] on app-global-admin "Toggle drawer menu more_horiz Admin Global 30 Users Roles Payment Processors Wo…" at bounding box center [612, 286] width 1225 height 926
drag, startPoint x: 155, startPoint y: 327, endPoint x: 165, endPoint y: 320, distance: 12.0
click at [155, 327] on app-global-admin "Toggle drawer menu more_horiz Admin Global 30 Users Roles Payment Processors Wo…" at bounding box center [612, 286] width 1225 height 926
click at [207, 305] on app-global-admin "Toggle drawer menu more_horiz Admin Global 30 Users Roles Payment Processors Wo…" at bounding box center [612, 286] width 1225 height 926
click at [174, 300] on app-global-admin "Toggle drawer menu more_horiz Admin Global 30 Users Roles Payment Processors Wo…" at bounding box center [612, 286] width 1225 height 926
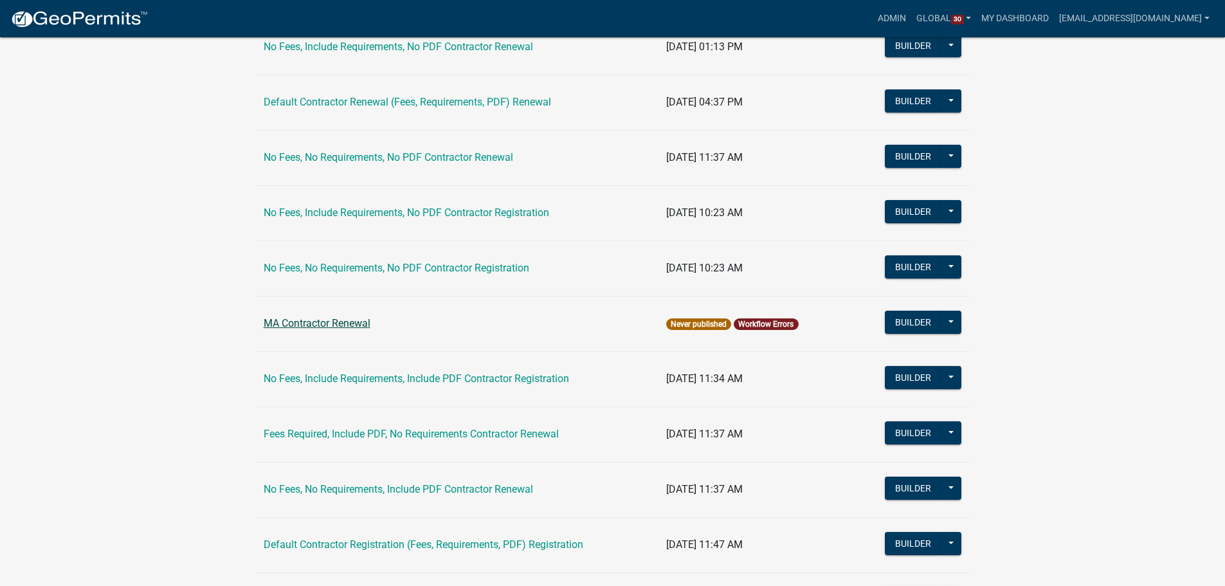
click at [293, 322] on link "MA Contractor Renewal" at bounding box center [317, 323] width 107 height 12
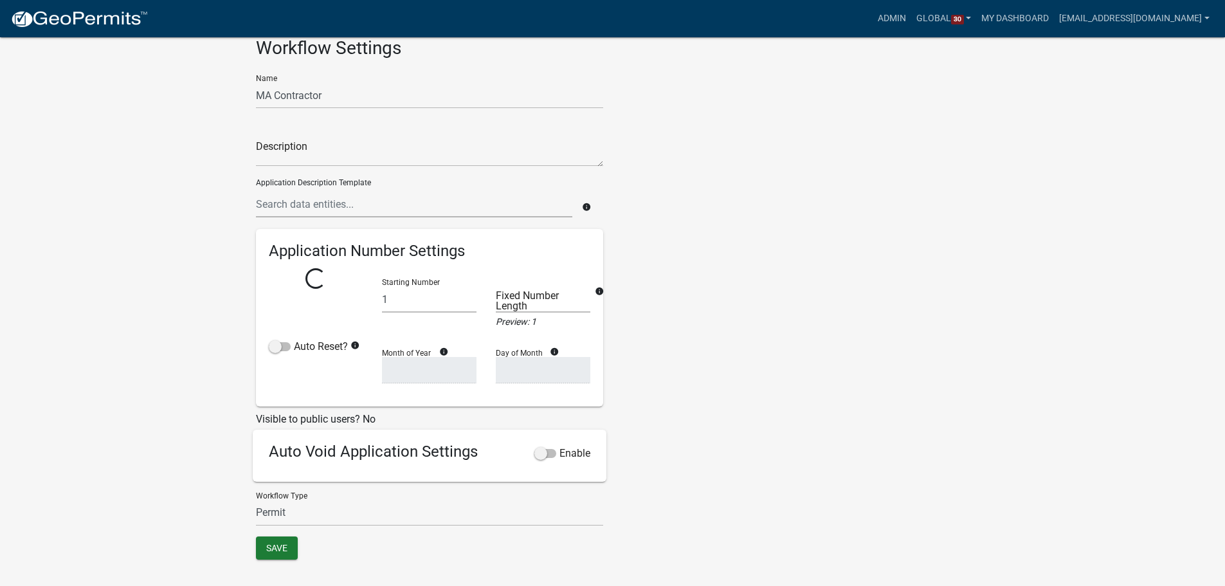
scroll to position [154, 0]
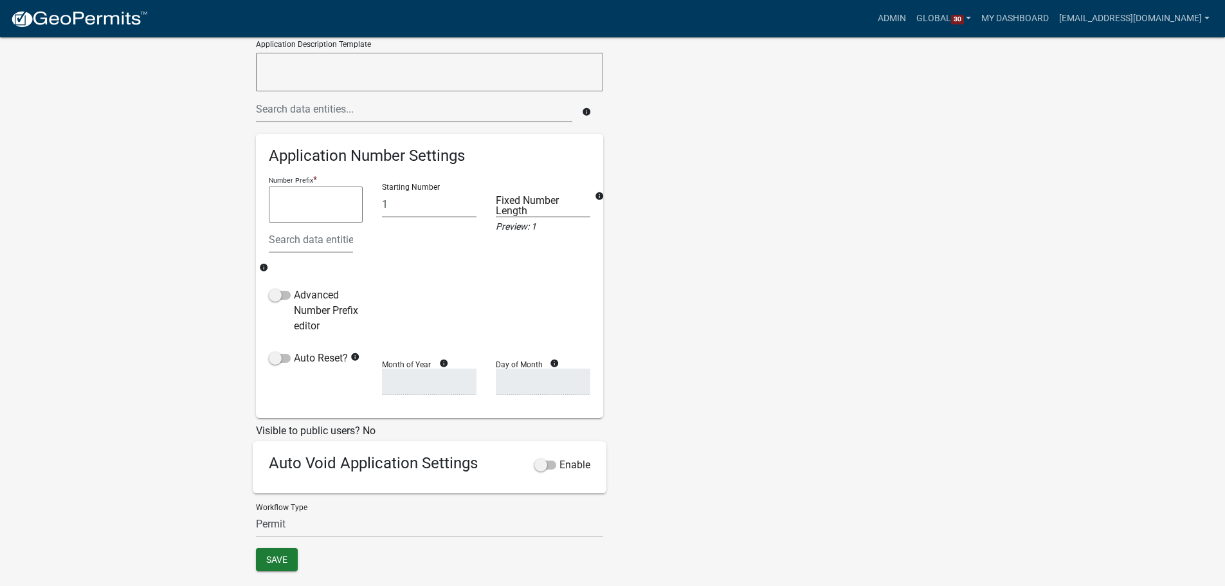
click at [148, 186] on app-global-admin "Toggle drawer menu more_horiz Admin Global 30 Users Roles Payment Processors Wo…" at bounding box center [612, 224] width 1225 height 724
click at [192, 219] on app-global-admin "Toggle drawer menu more_horiz Admin Global 30 Users Roles Payment Processors Wo…" at bounding box center [612, 224] width 1225 height 724
click at [185, 274] on app-global-admin "Toggle drawer menu more_horiz Admin Global 30 Users Roles Payment Processors Wo…" at bounding box center [612, 224] width 1225 height 724
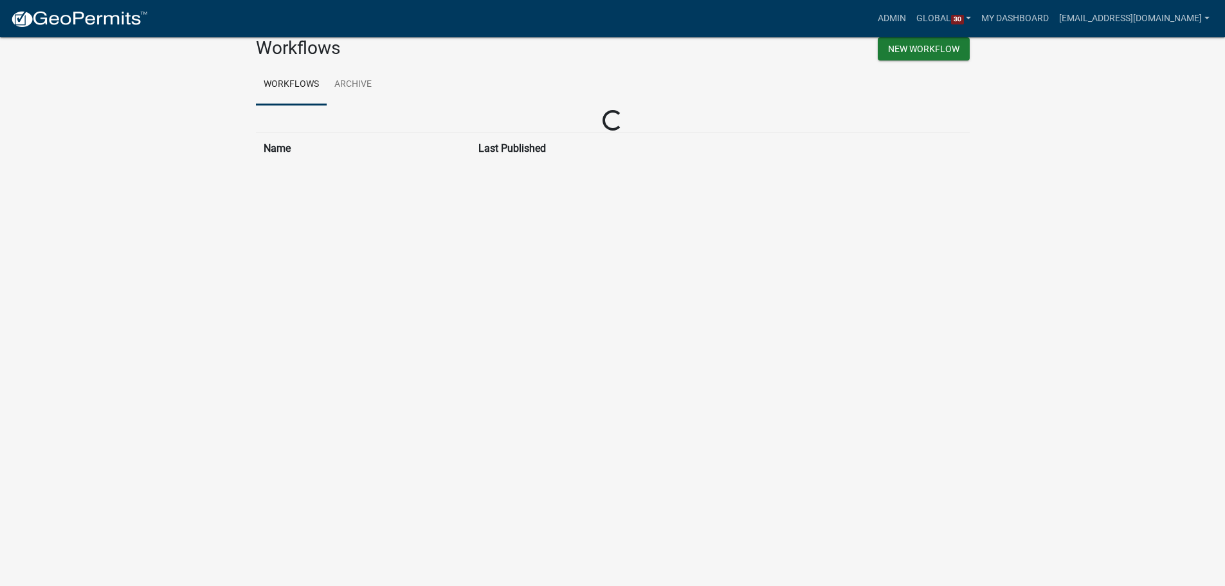
scroll to position [193, 0]
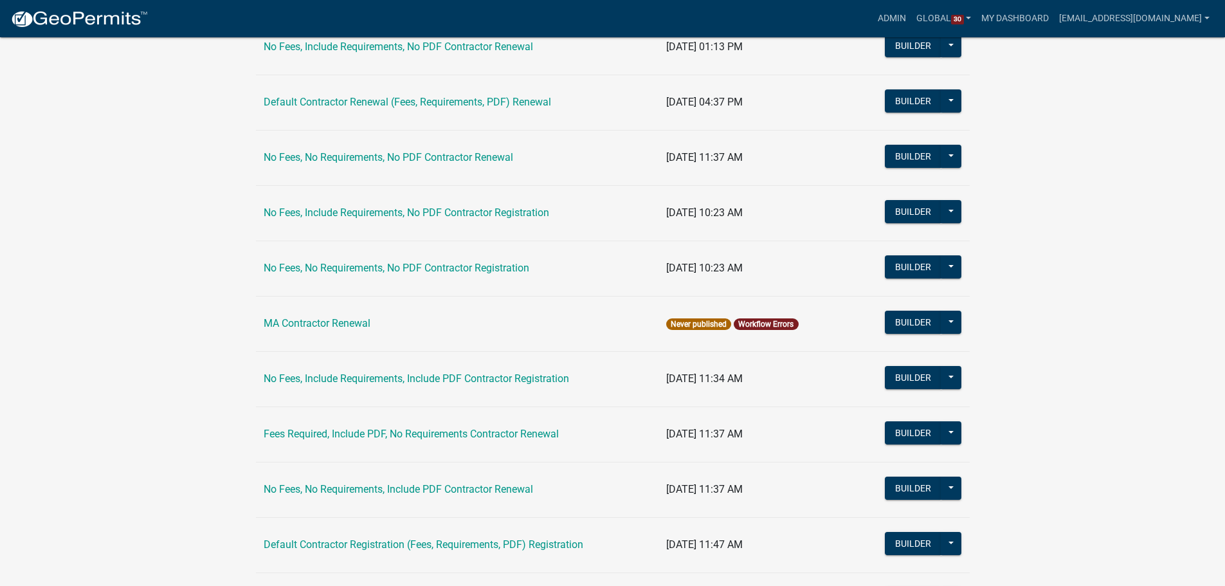
click at [178, 276] on app-global-admin "Toggle drawer menu more_horiz Admin Global 30 Users Roles Payment Processors Wo…" at bounding box center [612, 286] width 1225 height 926
click at [221, 287] on app-global-admin "Toggle drawer menu more_horiz Admin Global 30 Users Roles Payment Processors Wo…" at bounding box center [612, 286] width 1225 height 926
click at [172, 302] on app-global-admin "Toggle drawer menu more_horiz Admin Global 30 Users Roles Payment Processors Wo…" at bounding box center [612, 286] width 1225 height 926
click at [187, 303] on app-global-admin "Toggle drawer menu more_horiz Admin Global 30 Users Roles Payment Processors Wo…" at bounding box center [612, 286] width 1225 height 926
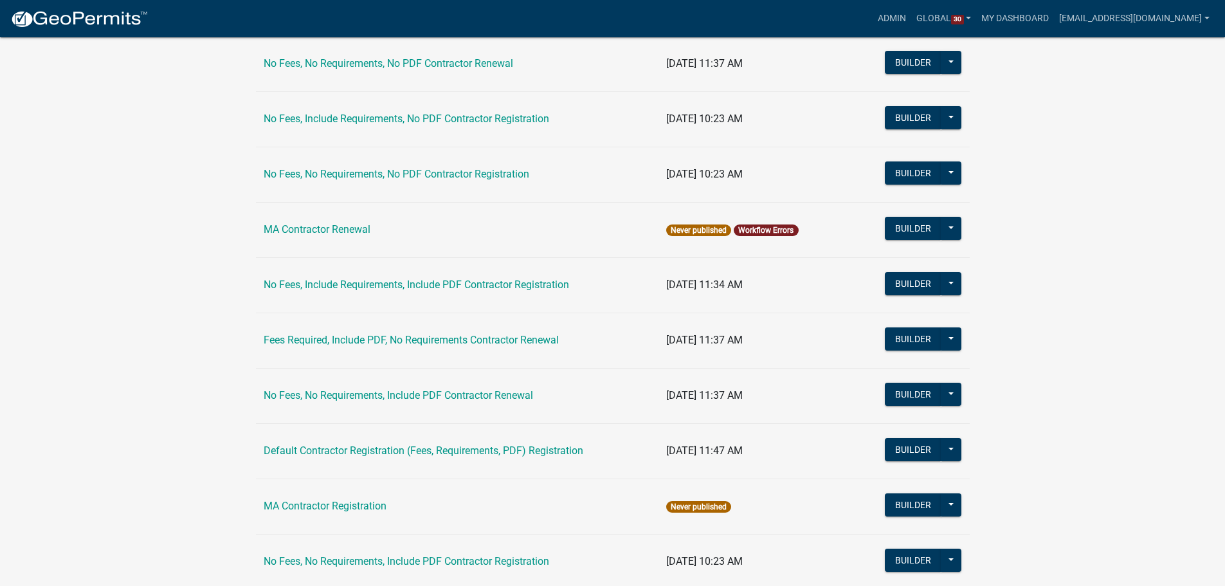
scroll to position [356, 0]
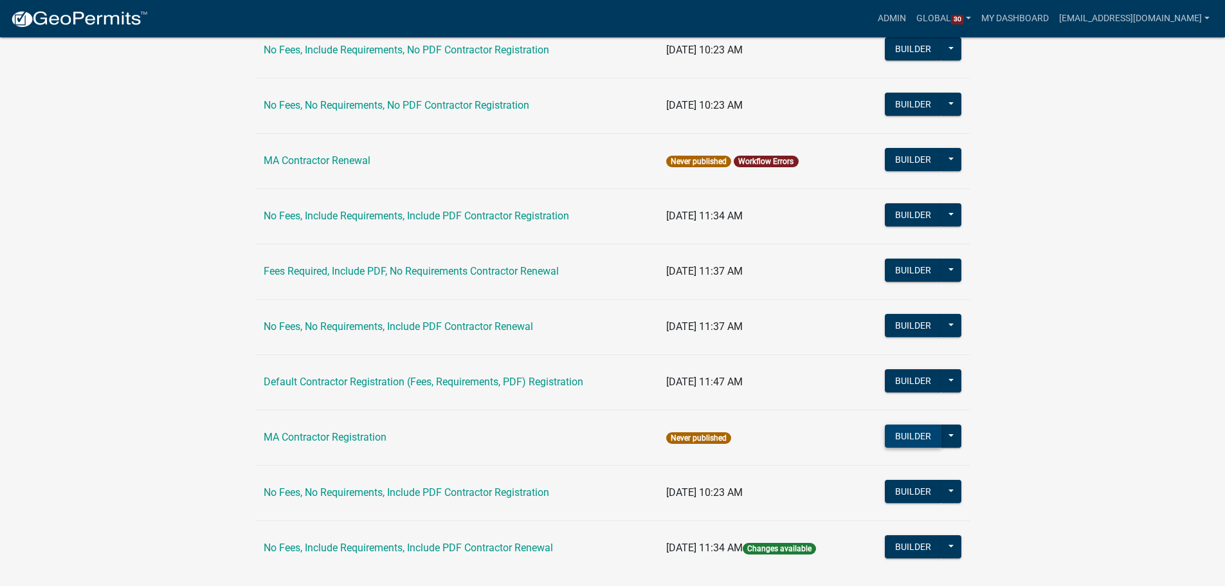
click at [913, 438] on button "Builder" at bounding box center [913, 435] width 57 height 23
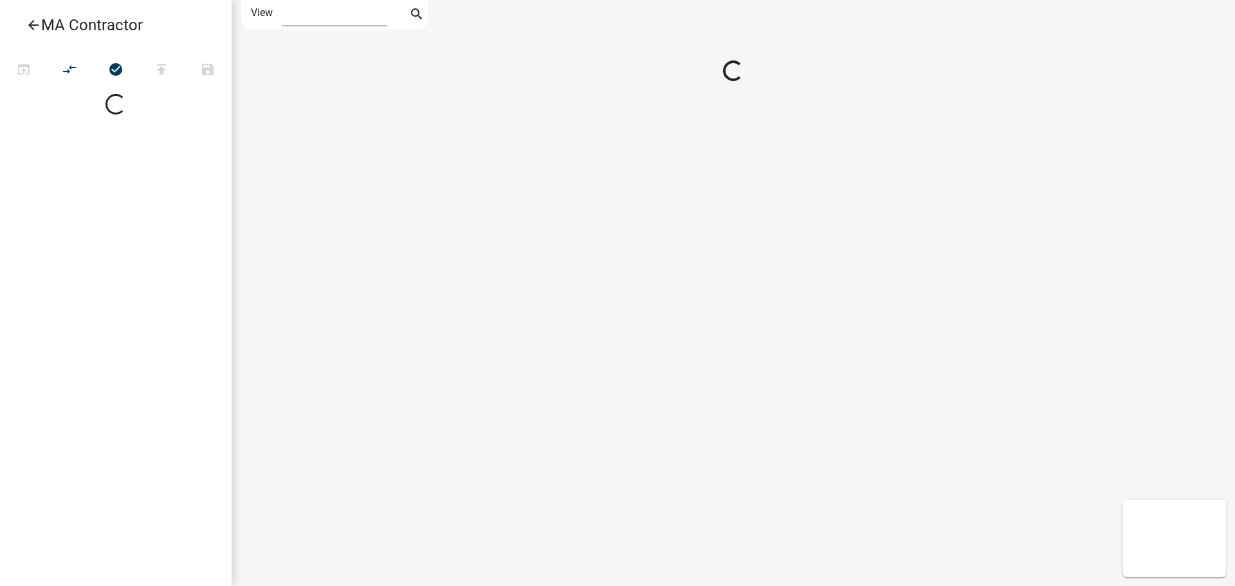
select select "1"
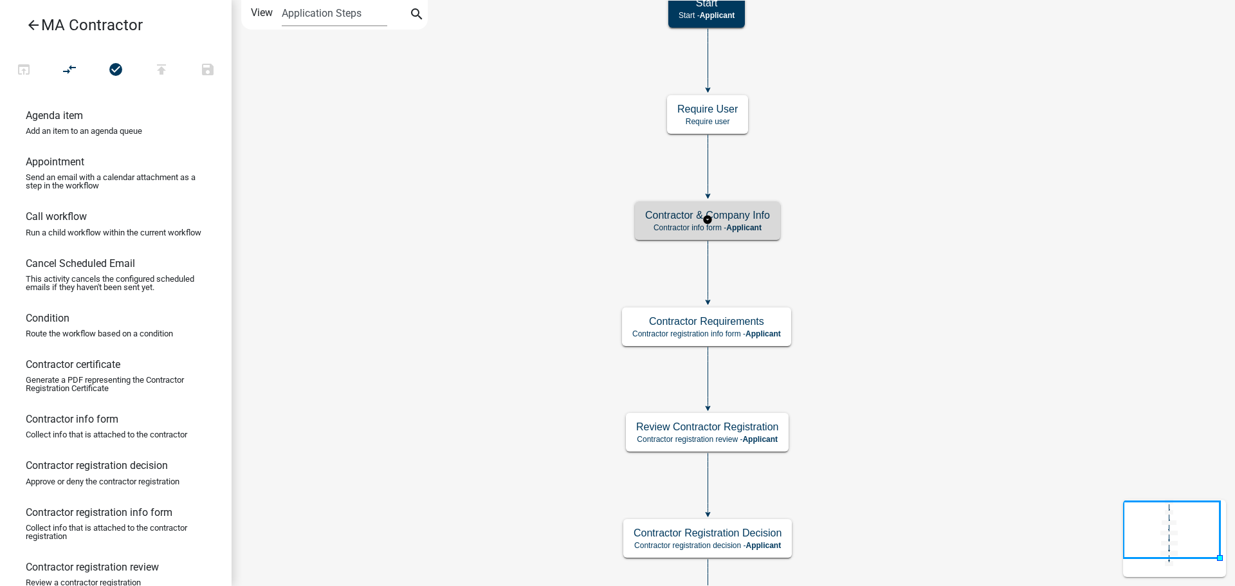
click at [742, 218] on h5 "Contractor & Company Info" at bounding box center [707, 215] width 125 height 12
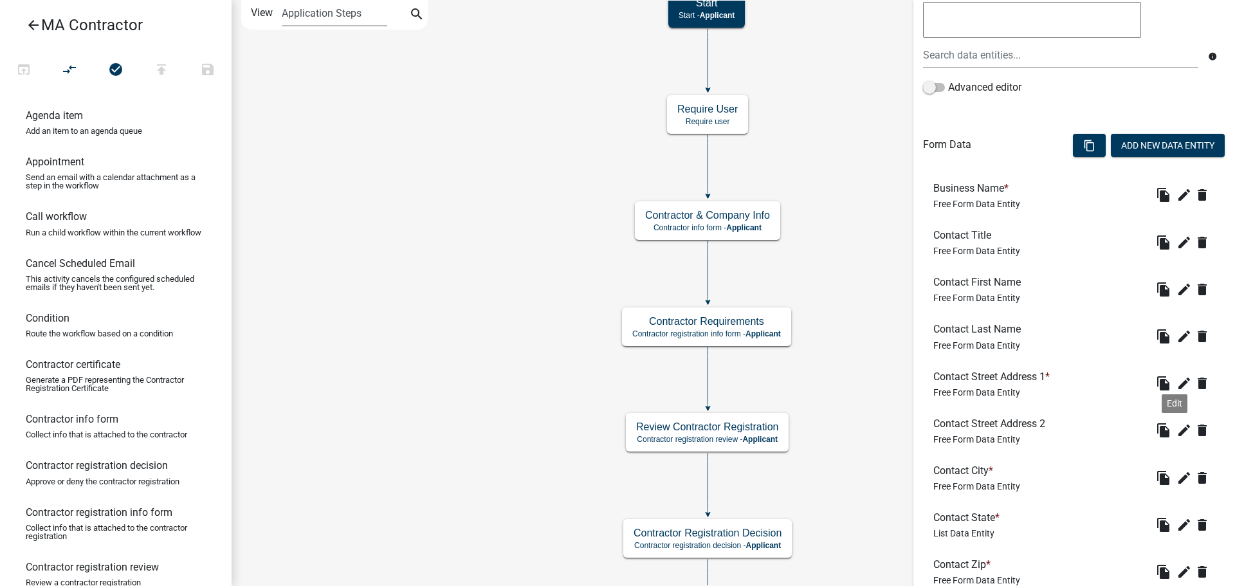
scroll to position [587, 0]
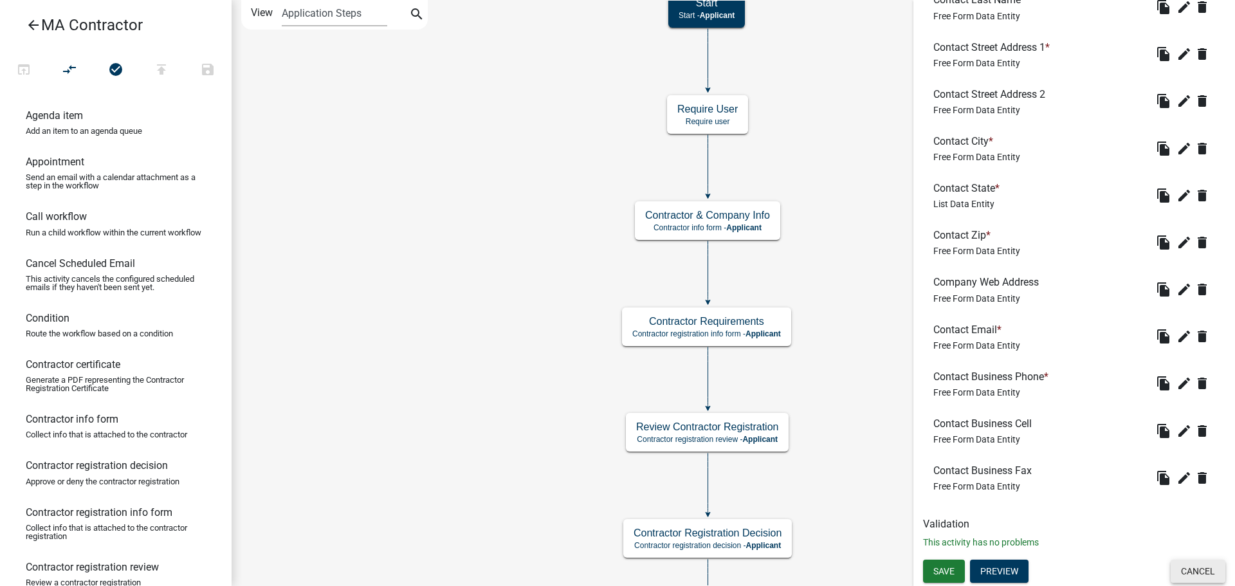
click at [1207, 567] on button "Cancel" at bounding box center [1197, 571] width 55 height 23
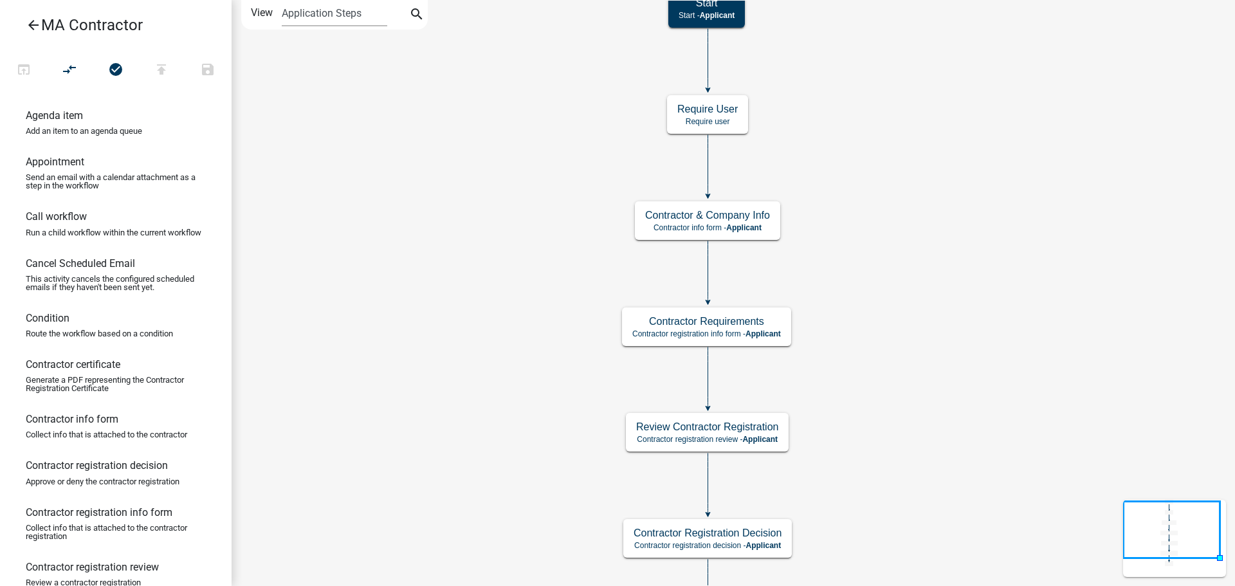
scroll to position [0, 0]
click at [435, 68] on icon "Start Start - Applicant Approved End - Applicant Contractor & Company Info Cont…" at bounding box center [733, 333] width 1002 height 665
click at [742, 323] on h5 "Contractor Requirements" at bounding box center [706, 321] width 149 height 12
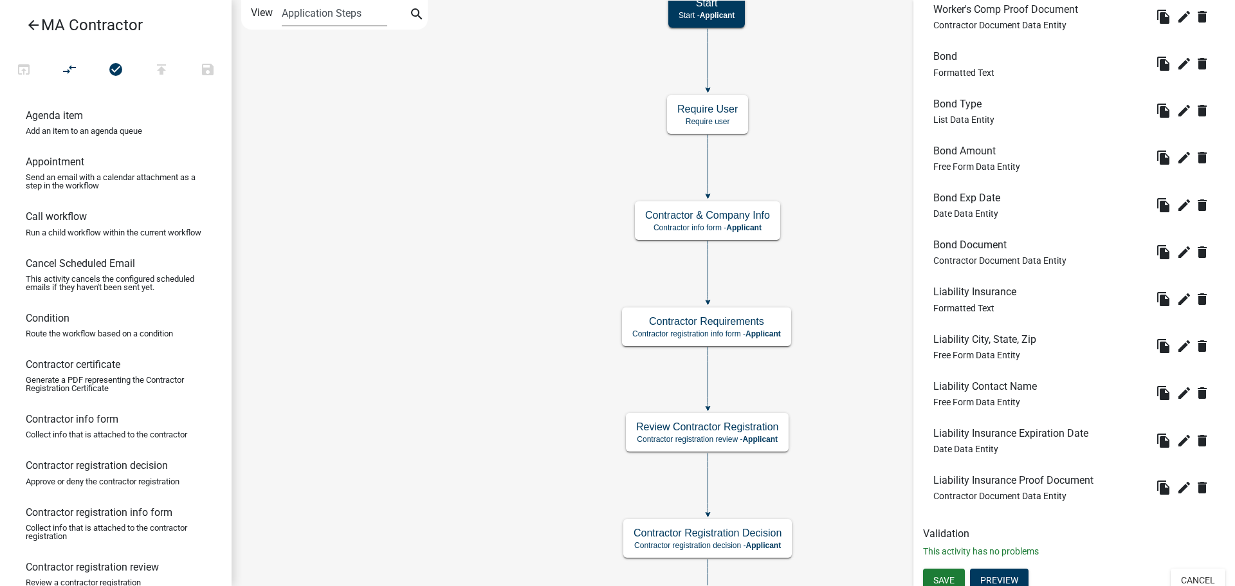
scroll to position [1057, 0]
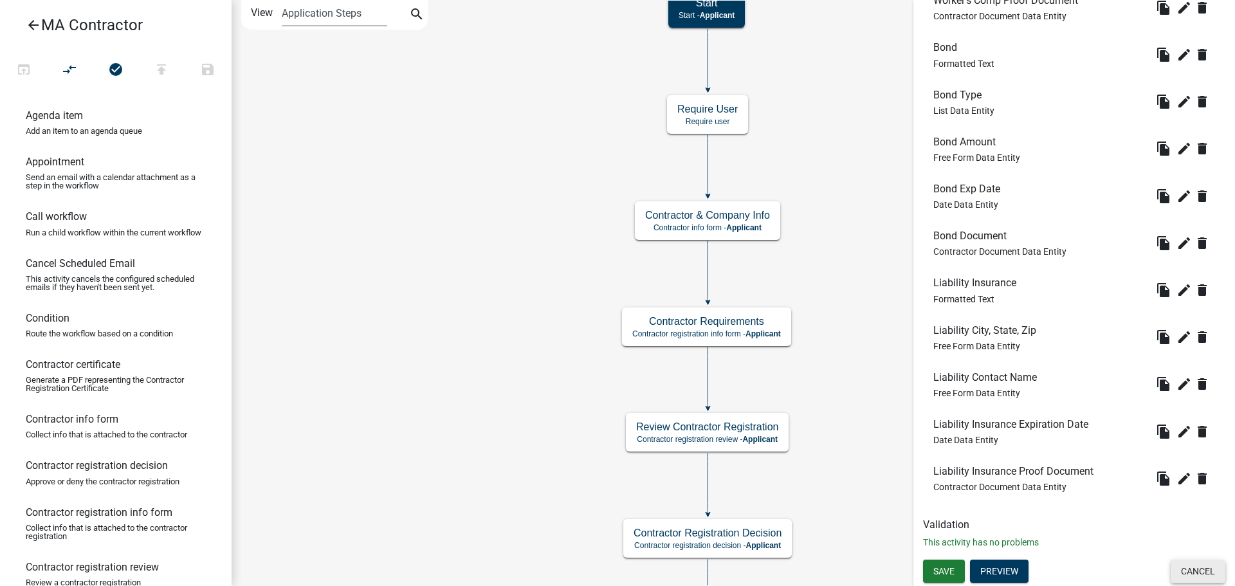
click at [1193, 572] on button "Cancel" at bounding box center [1197, 571] width 55 height 23
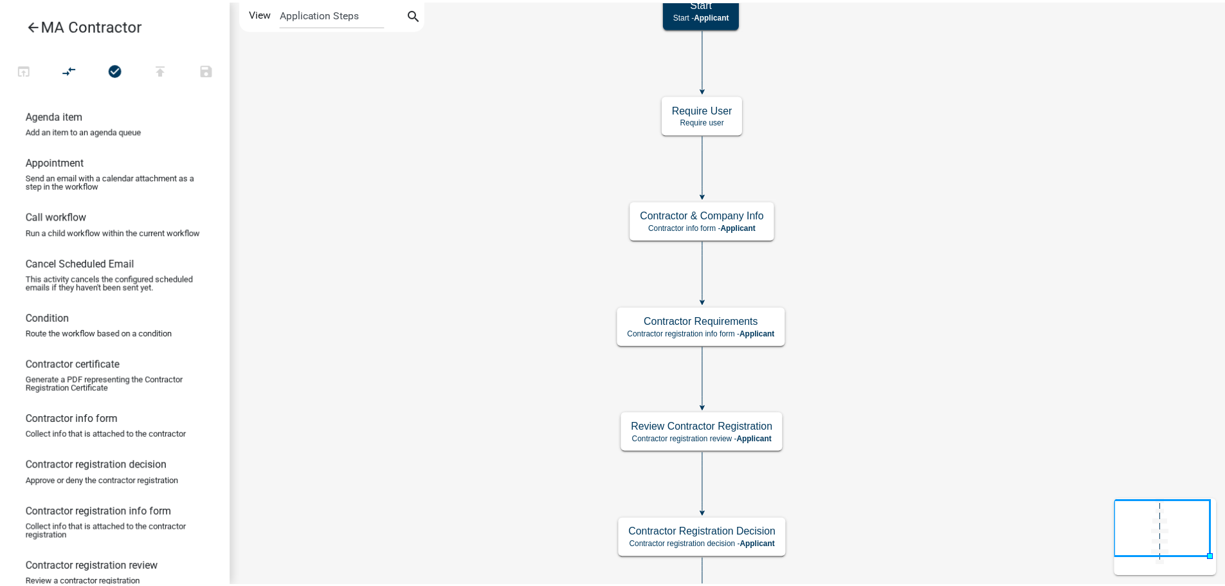
scroll to position [0, 0]
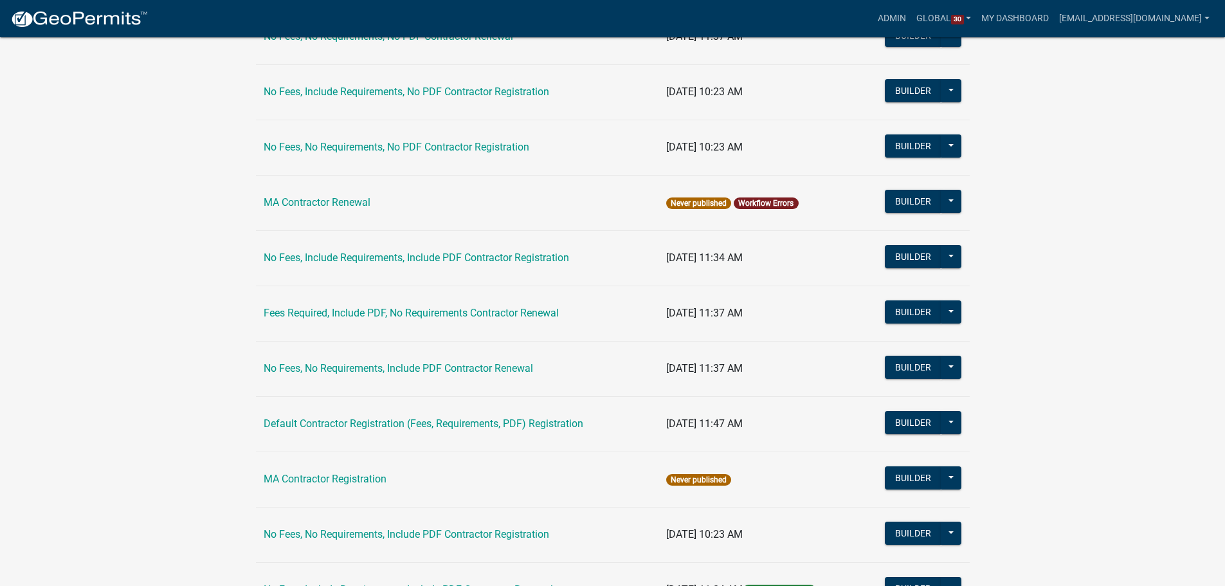
scroll to position [291, 0]
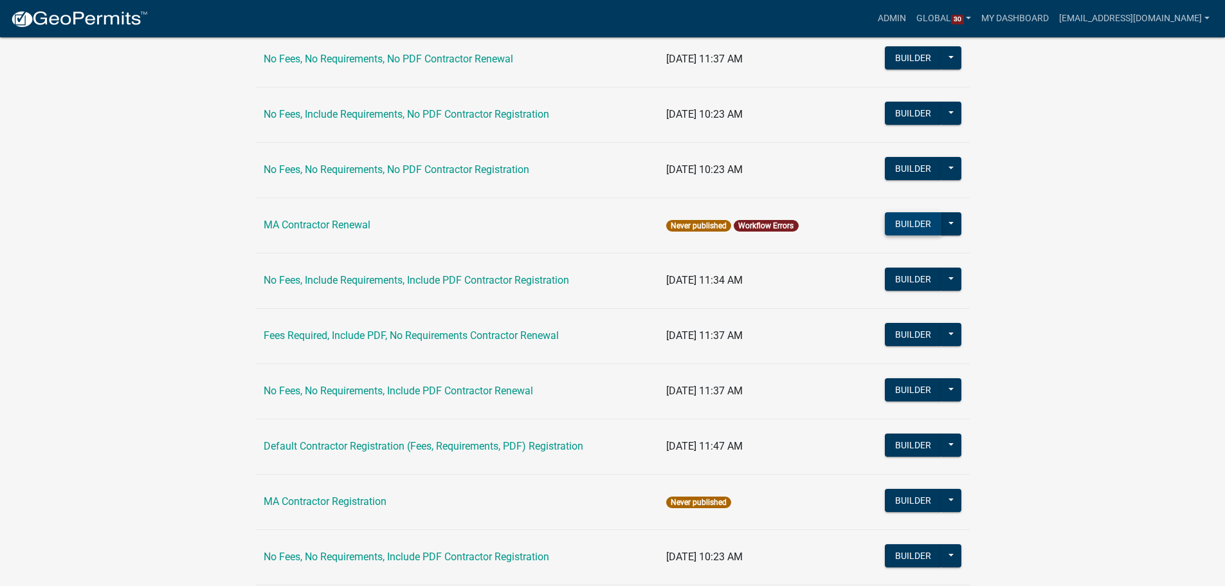
click at [902, 219] on button "Builder" at bounding box center [913, 223] width 57 height 23
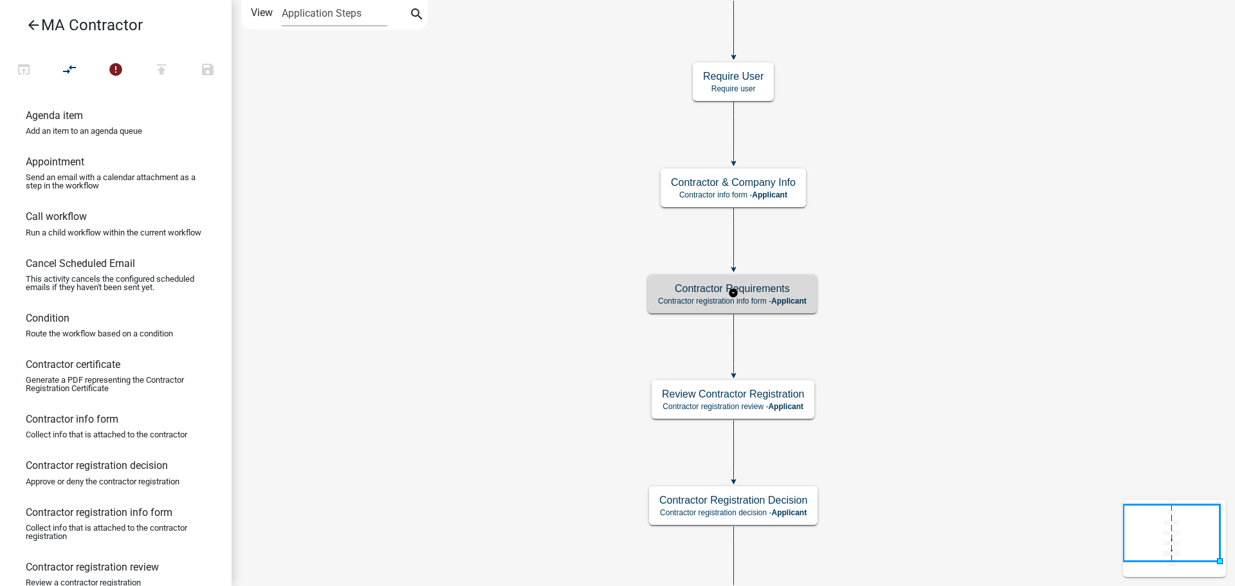
click at [774, 289] on h5 "Contractor Requirements" at bounding box center [732, 288] width 149 height 12
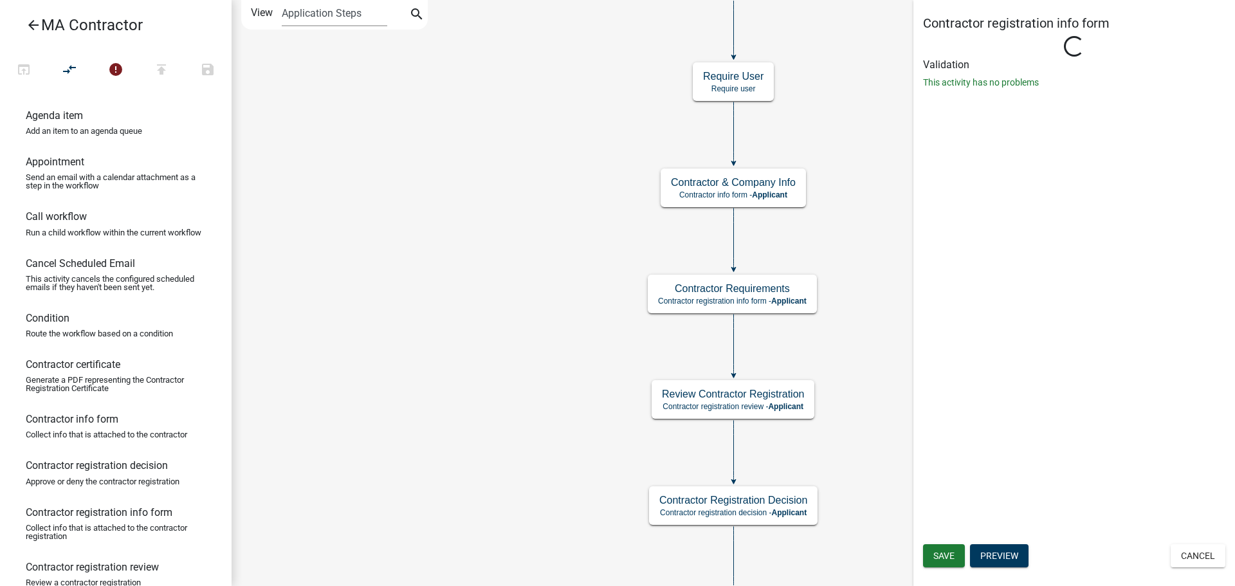
click at [409, 226] on icon "Start Start - Applicant Approved End - Applicant Contractor & Company Info Cont…" at bounding box center [733, 317] width 1002 height 632
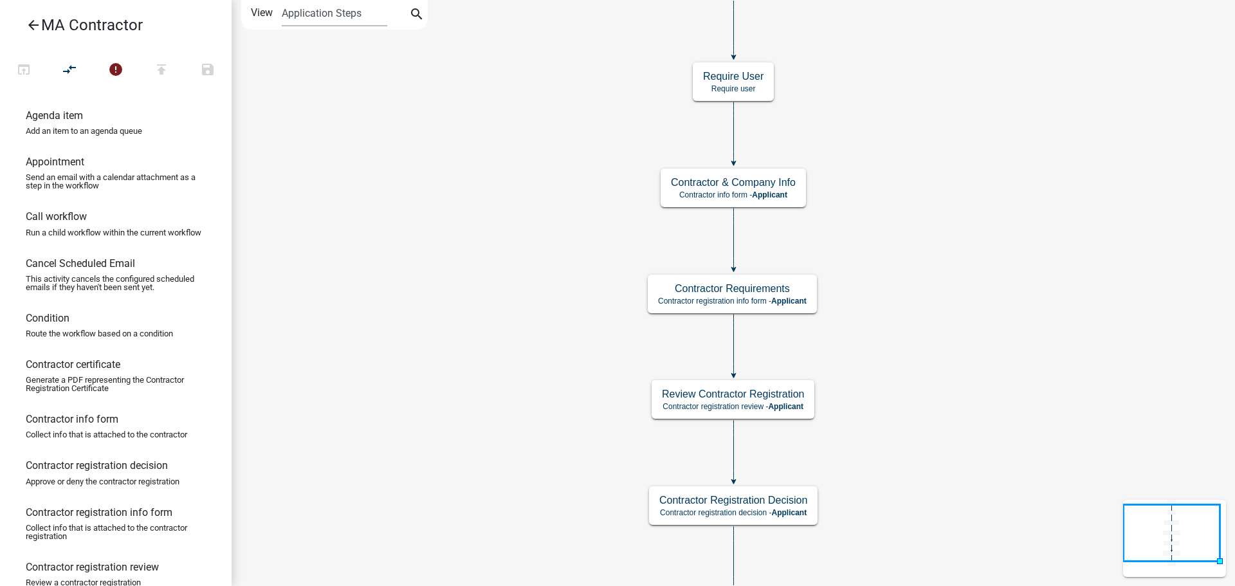
click at [491, 242] on icon "Start Start - Applicant Approved End - Applicant Contractor & Company Info Cont…" at bounding box center [733, 317] width 1002 height 632
click at [498, 187] on icon "Start Start - Applicant Approved End - Applicant Contractor & Company Info Cont…" at bounding box center [733, 317] width 1002 height 632
click at [437, 118] on icon "Start Start - Applicant Approved End - Applicant Contractor & Company Info Cont…" at bounding box center [733, 317] width 1002 height 632
click at [484, 89] on icon "Start Start - Applicant Approved End - Applicant Contractor & Company Info Cont…" at bounding box center [733, 317] width 1002 height 632
click at [437, 106] on icon "Start Start - Applicant Approved End - Applicant Contractor & Company Info Cont…" at bounding box center [733, 317] width 1002 height 632
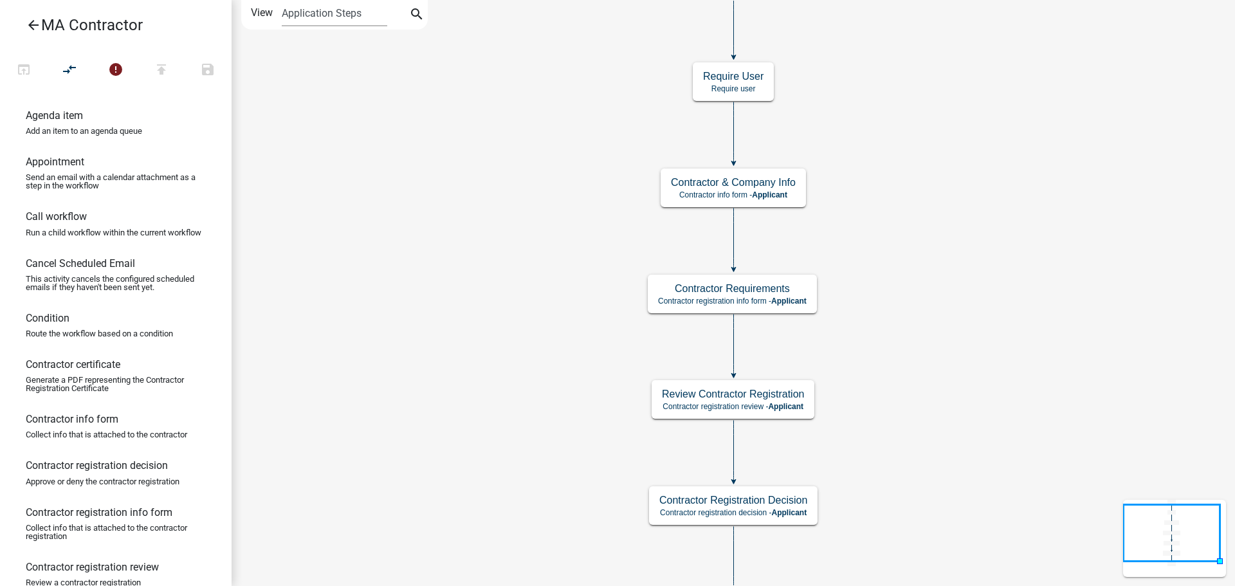
click at [456, 118] on icon "Start Start - Applicant Approved End - Applicant Contractor & Company Info Cont…" at bounding box center [733, 317] width 1002 height 632
click at [792, 290] on h5 "Contractor Requirements" at bounding box center [732, 288] width 149 height 12
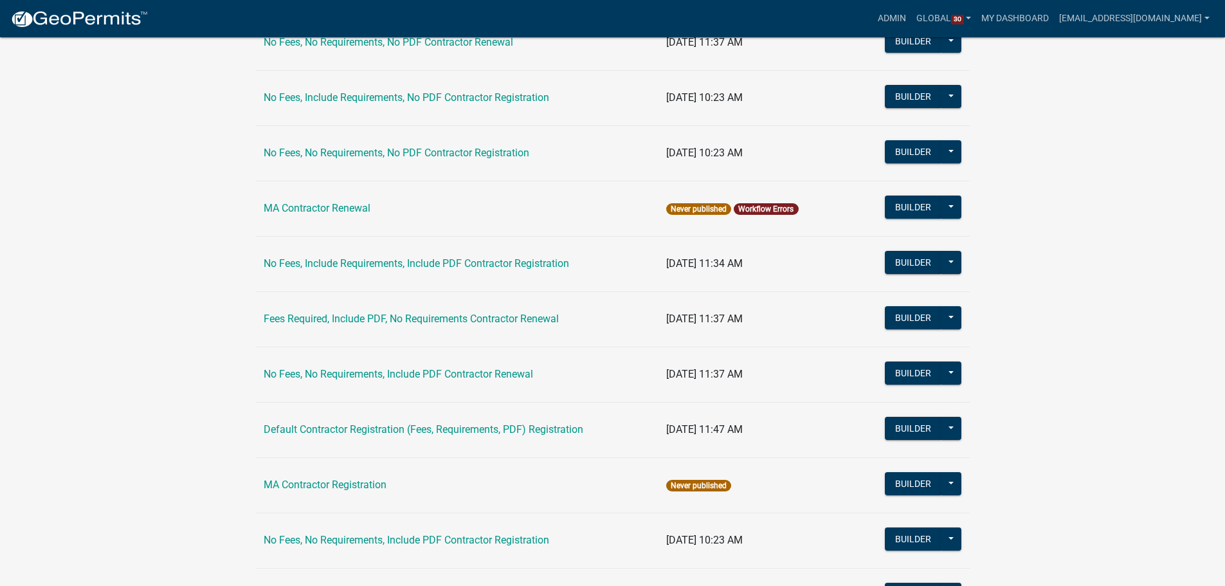
scroll to position [356, 0]
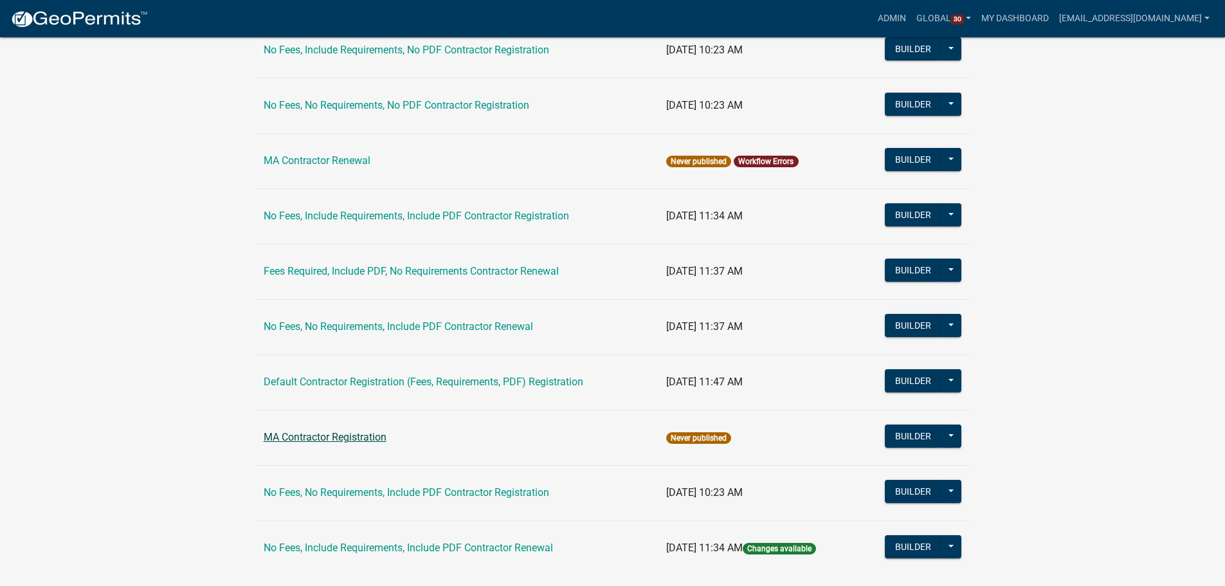
click at [365, 437] on link "MA Contractor Registration" at bounding box center [325, 437] width 123 height 12
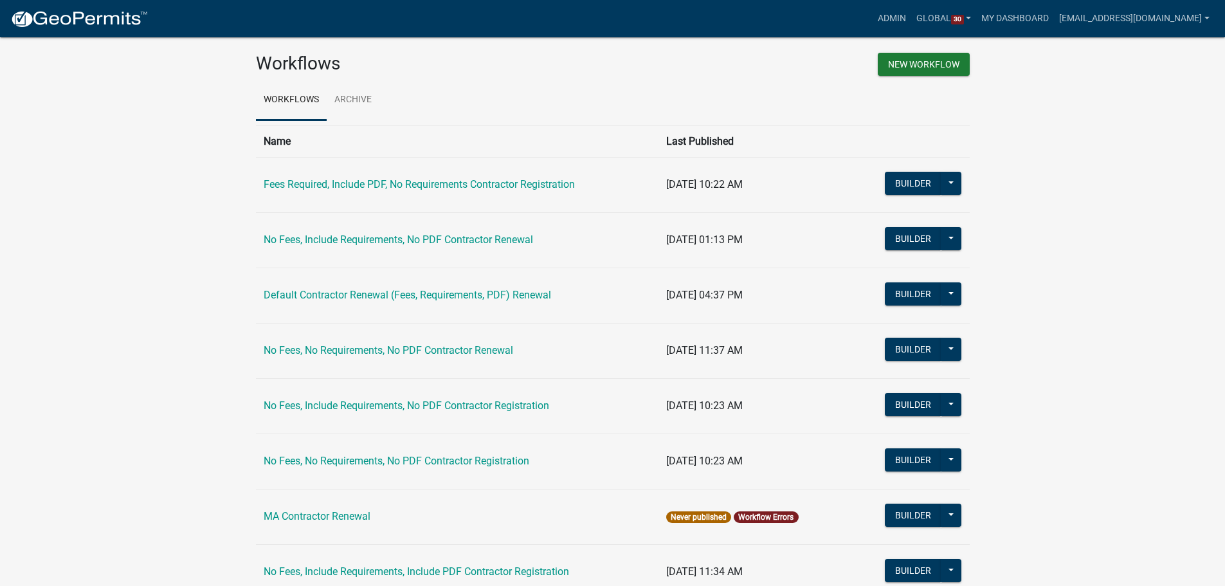
select select "1"
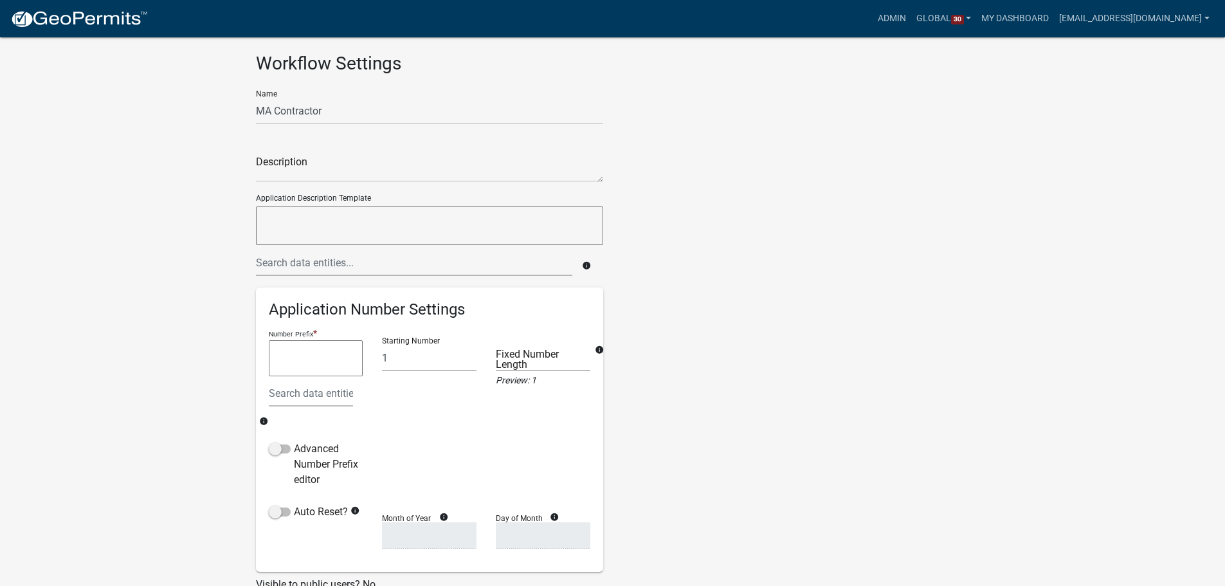
click at [89, 163] on app-global-admin "Toggle drawer menu more_horiz Admin Global 30 Users Roles Payment Processors Wo…" at bounding box center [612, 377] width 1225 height 724
click at [93, 159] on app-global-admin "Toggle drawer menu more_horiz Admin Global 30 Users Roles Payment Processors Wo…" at bounding box center [612, 377] width 1225 height 724
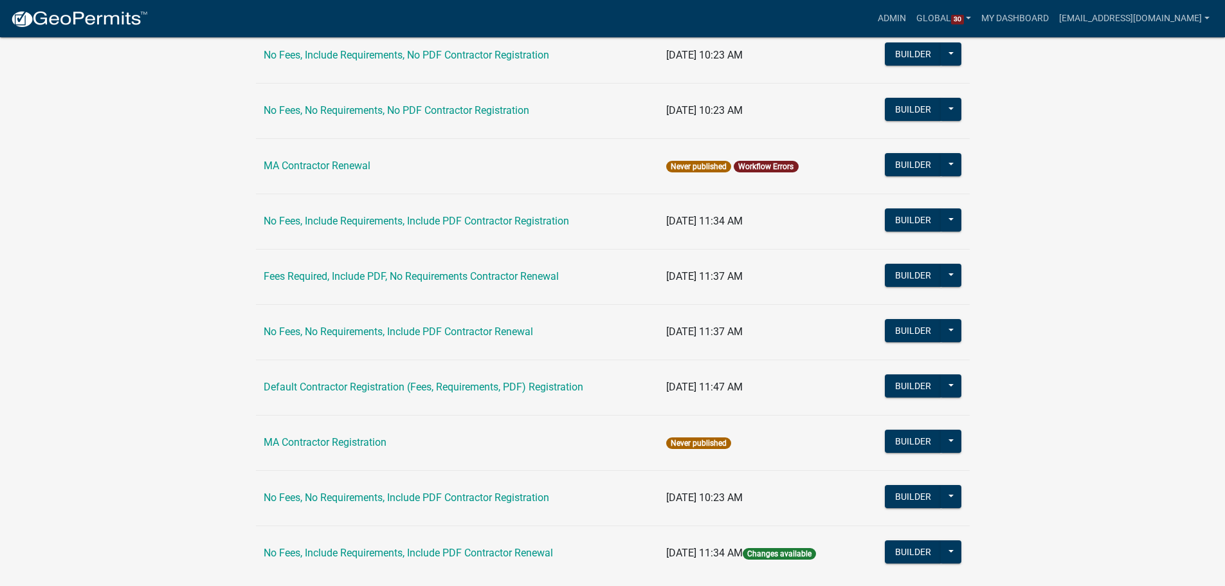
scroll to position [356, 0]
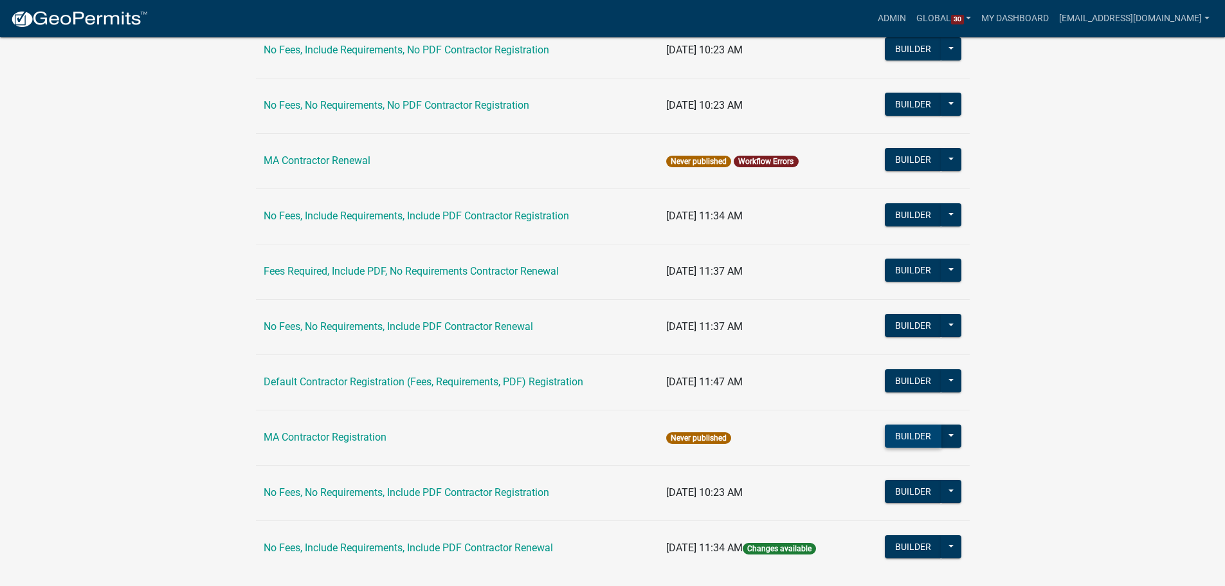
click at [928, 433] on button "Builder" at bounding box center [913, 435] width 57 height 23
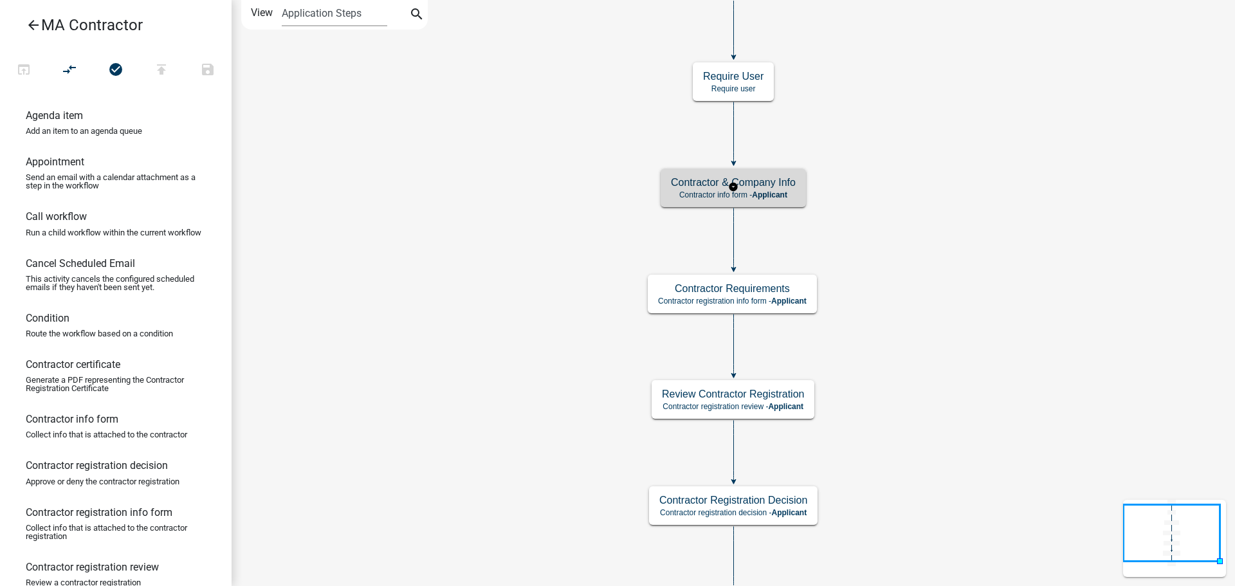
click at [789, 188] on h5 "Contractor & Company Info" at bounding box center [733, 182] width 125 height 12
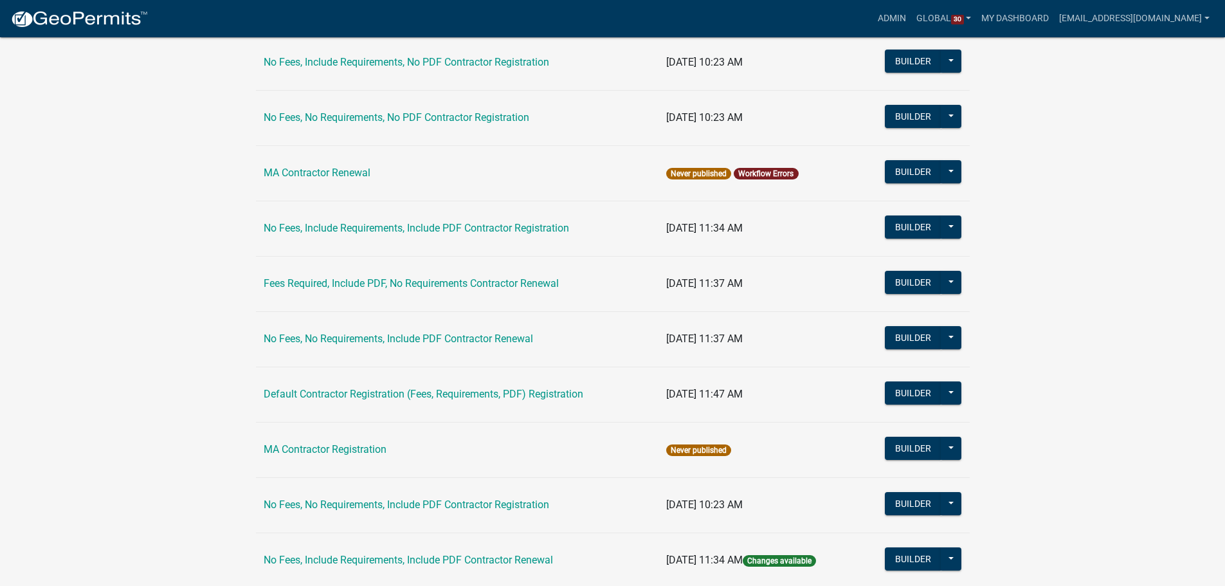
scroll to position [356, 0]
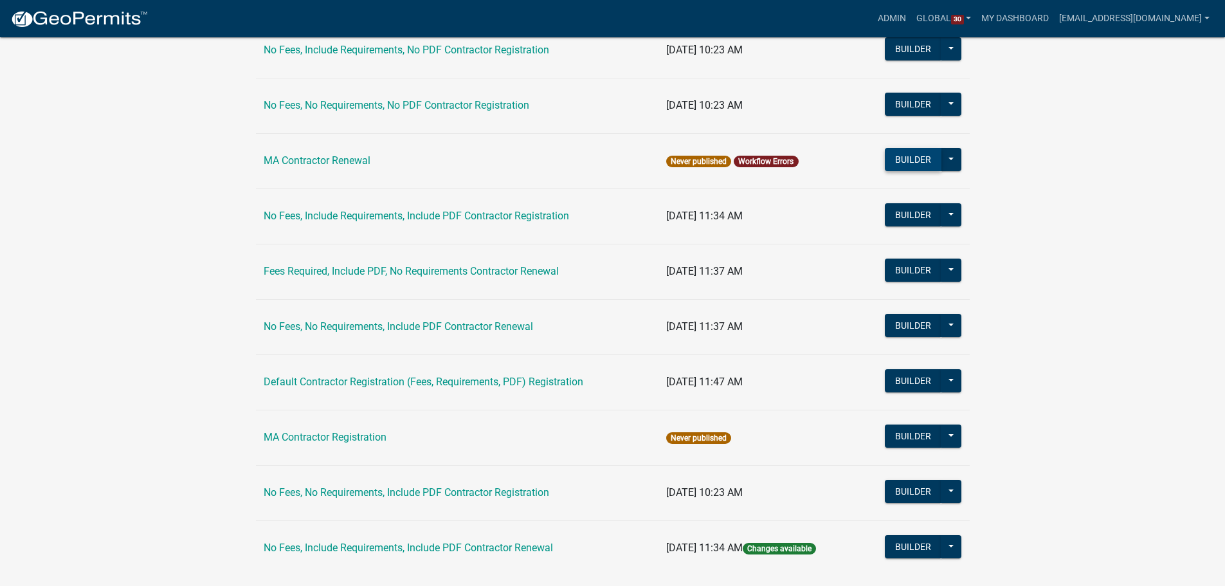
click at [925, 156] on button "Builder" at bounding box center [913, 159] width 57 height 23
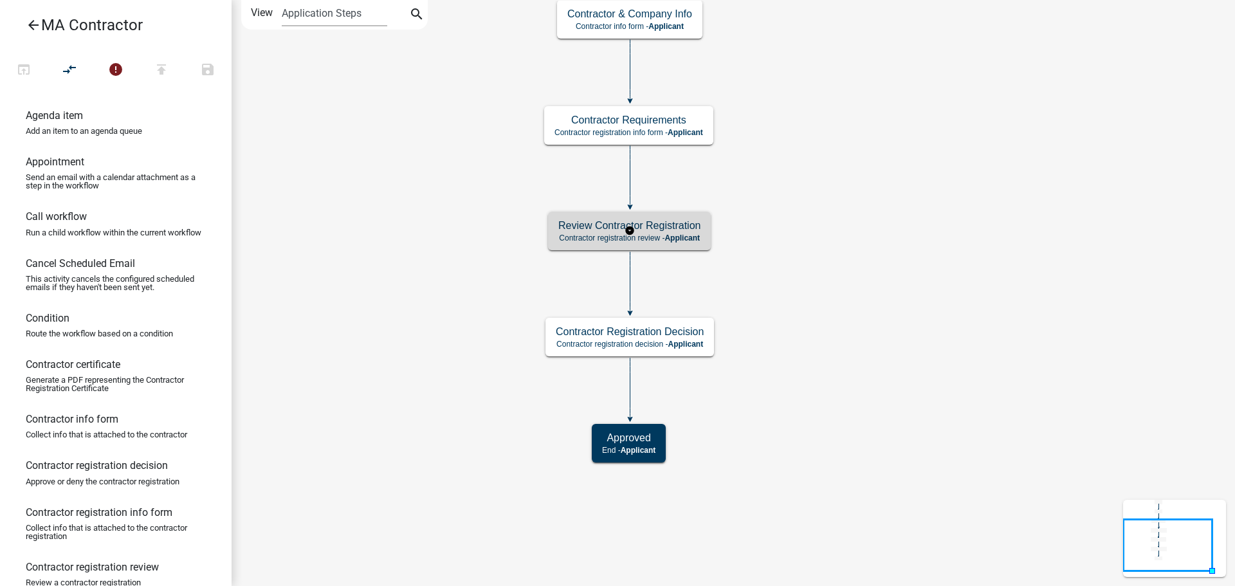
click at [676, 227] on h5 "Review Contractor Registration" at bounding box center [629, 225] width 142 height 12
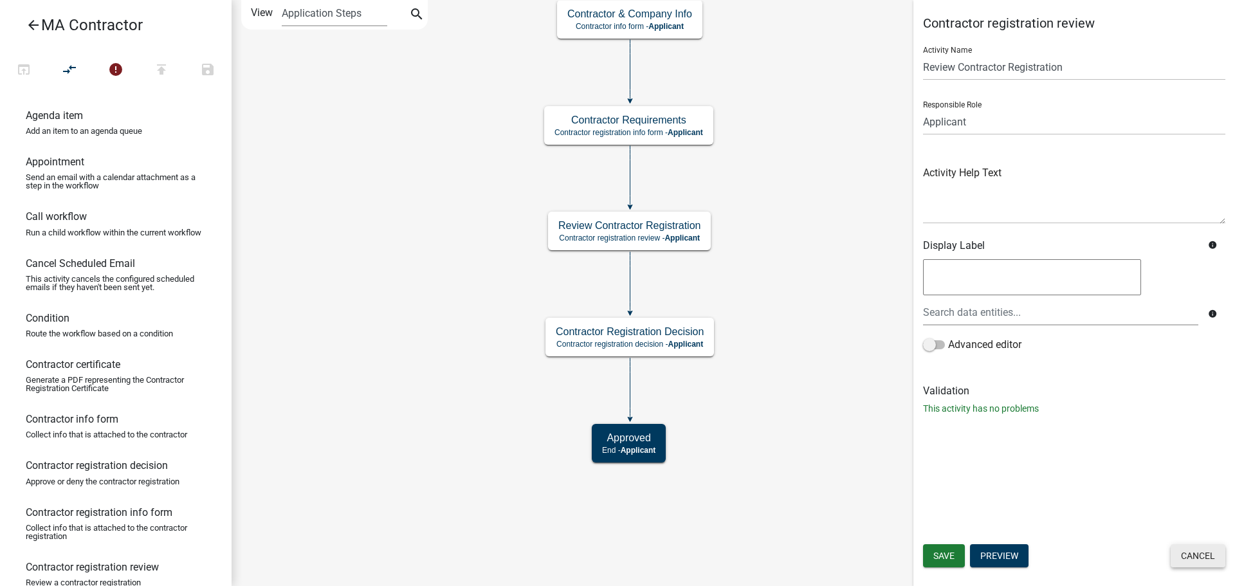
click at [1193, 561] on button "Cancel" at bounding box center [1197, 555] width 55 height 23
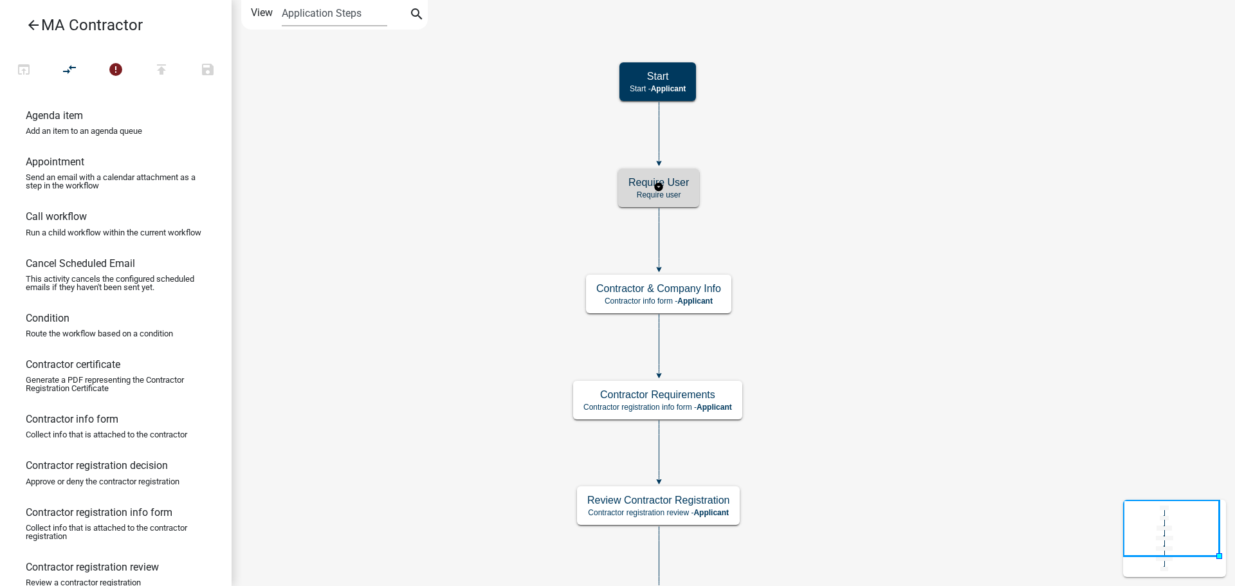
click at [695, 177] on div "Require User Require user" at bounding box center [658, 187] width 81 height 39
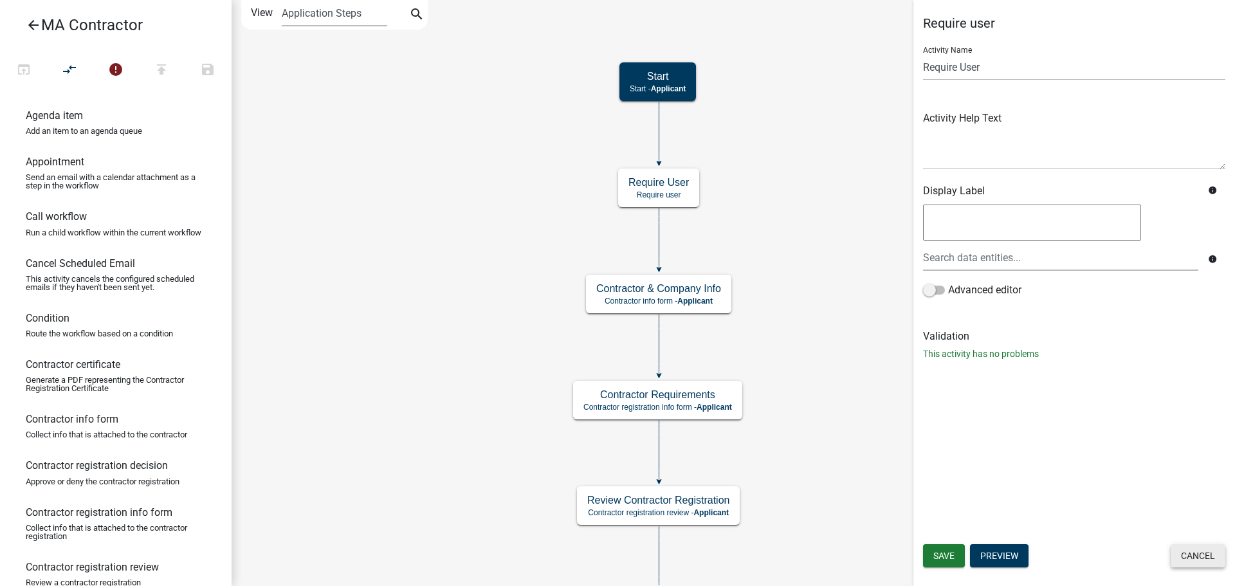
click at [1191, 551] on button "Cancel" at bounding box center [1197, 555] width 55 height 23
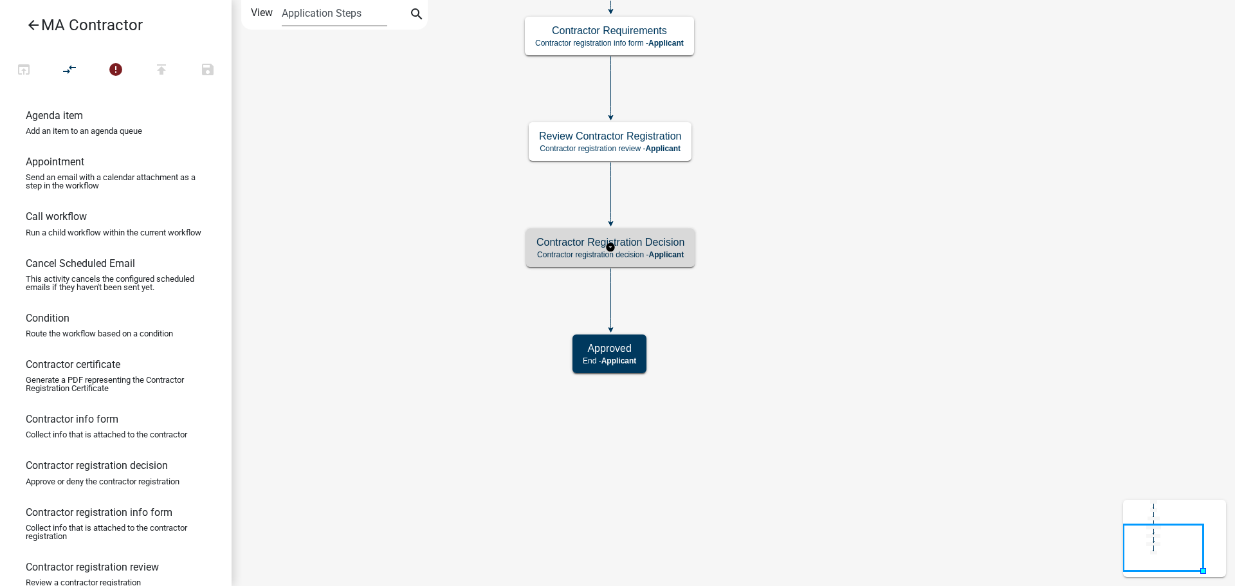
click at [667, 243] on h5 "Contractor Registration Decision" at bounding box center [610, 242] width 148 height 12
select select
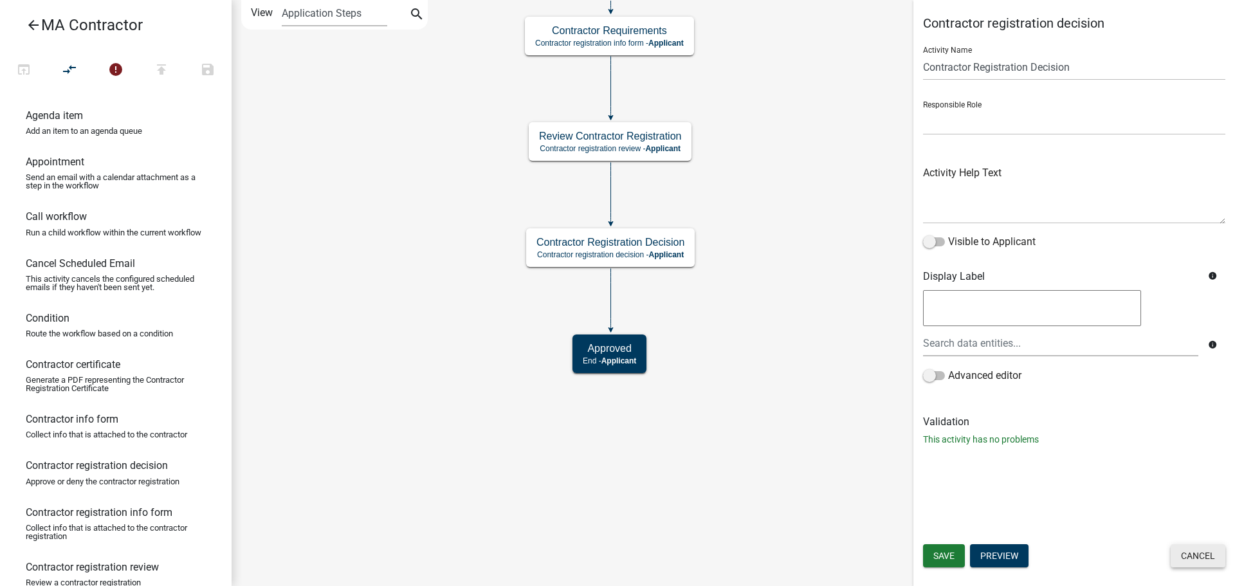
click at [1214, 556] on button "Cancel" at bounding box center [1197, 555] width 55 height 23
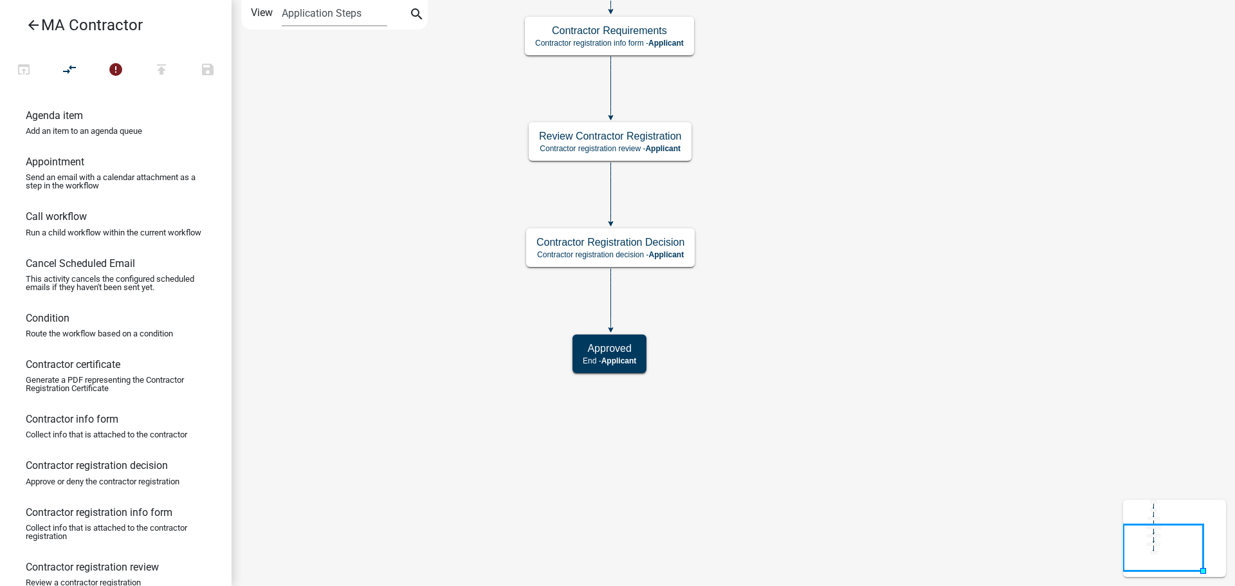
click at [753, 327] on icon "Start Start - Applicant Approved End - Applicant Contractor & Company Info Cont…" at bounding box center [733, 293] width 1002 height 585
click at [617, 344] on h5 "Approved" at bounding box center [609, 348] width 53 height 12
select select
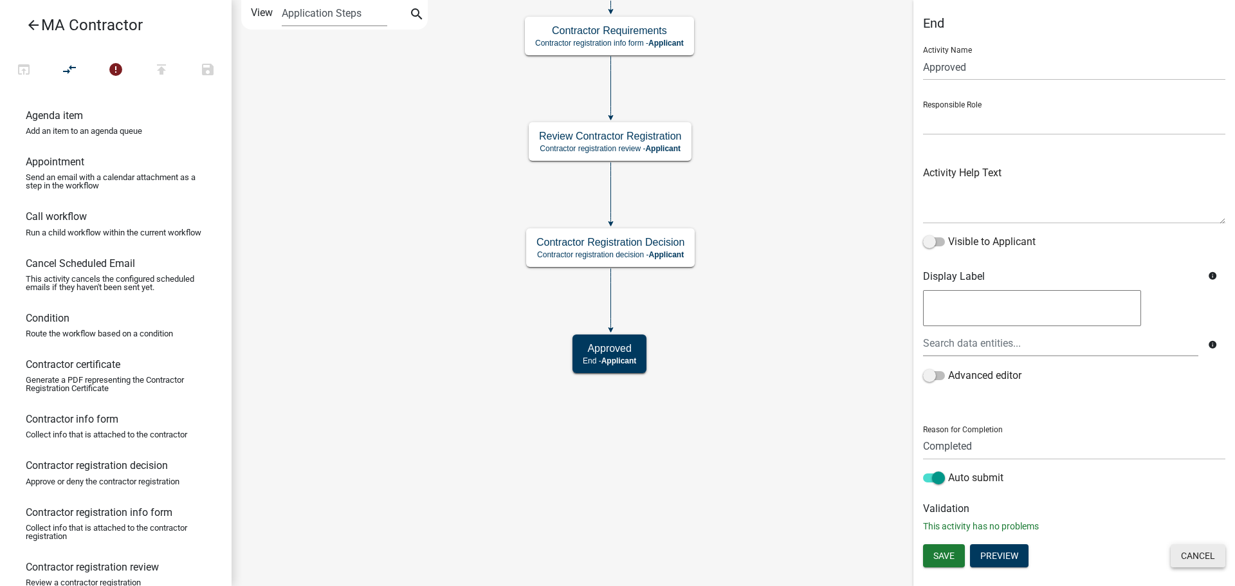
click at [1215, 557] on button "Cancel" at bounding box center [1197, 555] width 55 height 23
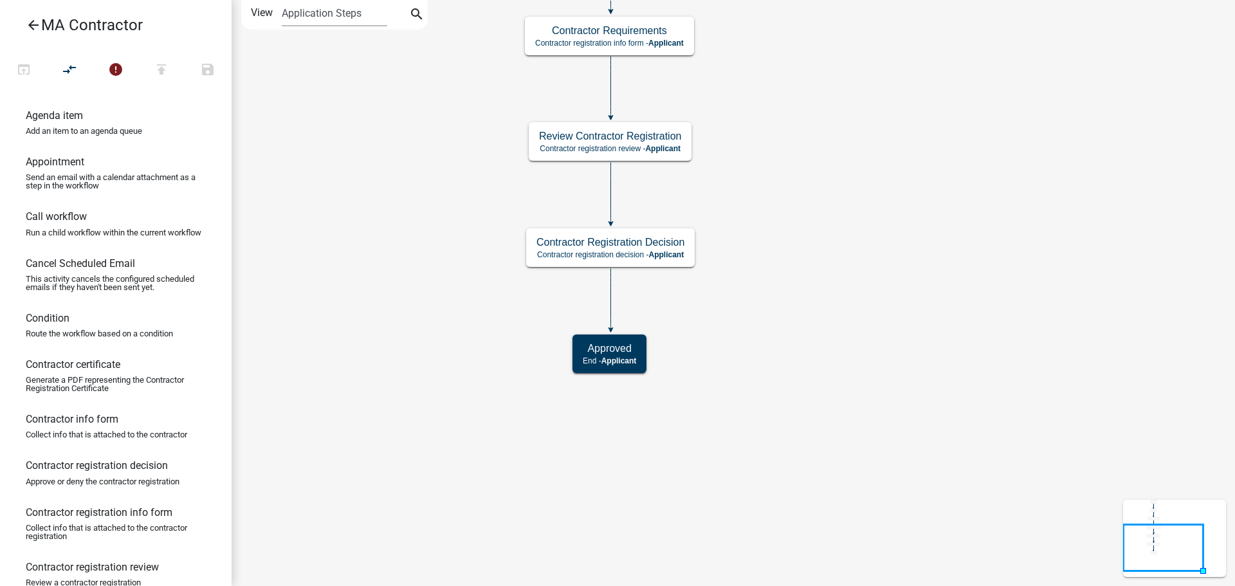
click at [810, 257] on icon "Start Start - Applicant Approved End - Applicant Contractor & Company Info Cont…" at bounding box center [733, 293] width 1002 height 585
click at [657, 43] on span "Applicant" at bounding box center [665, 43] width 35 height 9
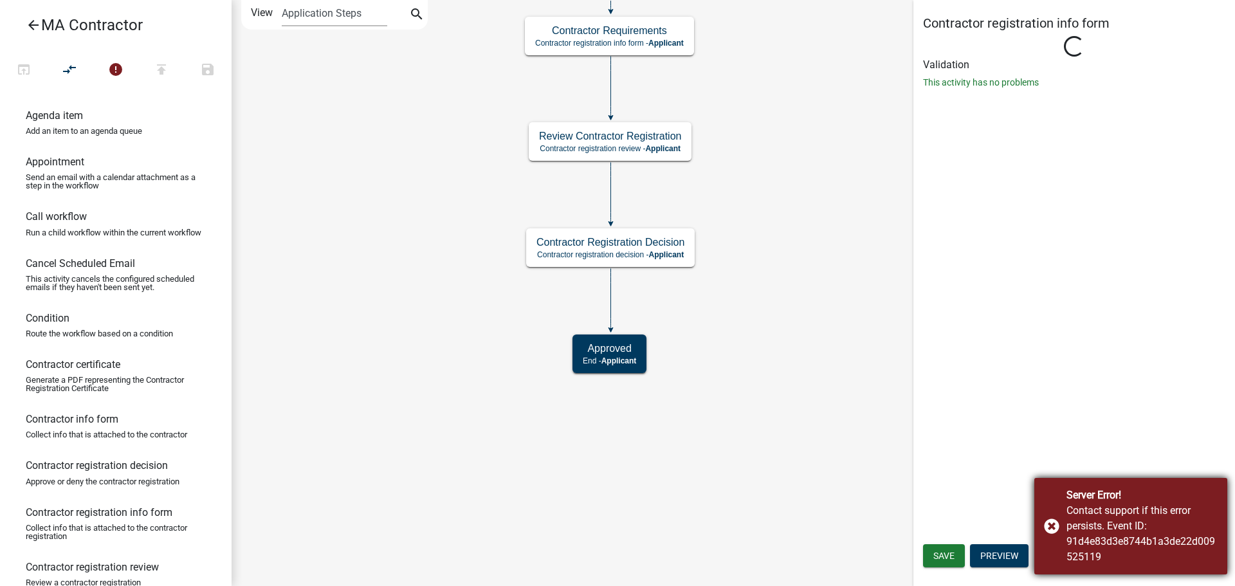
drag, startPoint x: 1051, startPoint y: 520, endPoint x: 1122, endPoint y: 552, distance: 77.1
click at [1051, 520] on div "Server Error! Contact support if this error persists. Event ID: 91d4e83d3e8744b…" at bounding box center [1130, 526] width 193 height 96
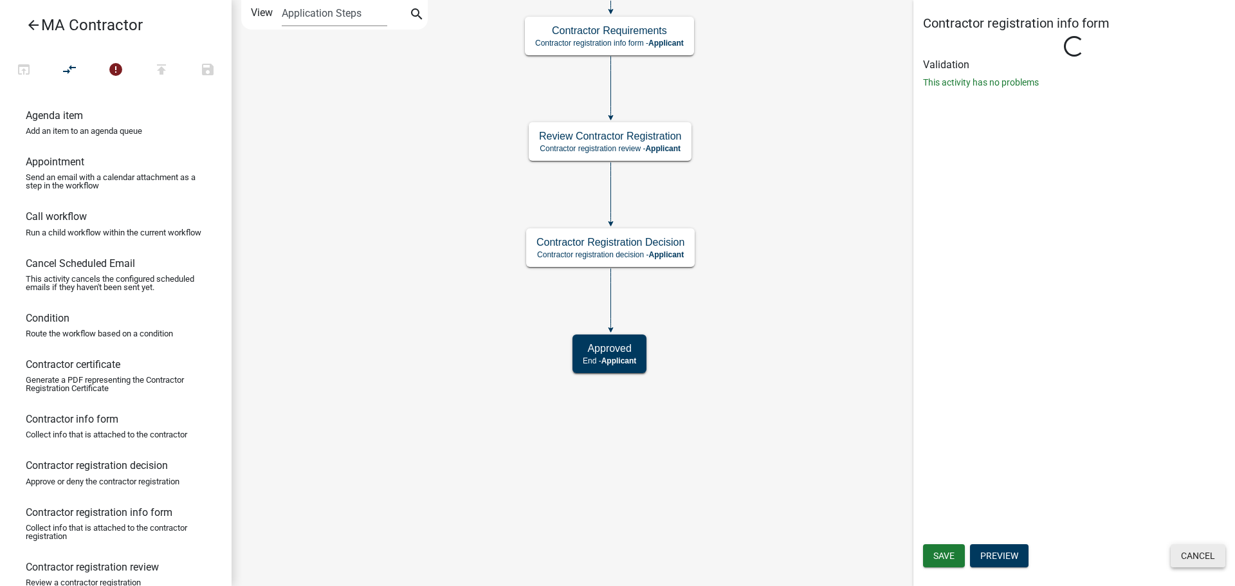
click at [1207, 560] on button "Cancel" at bounding box center [1197, 555] width 55 height 23
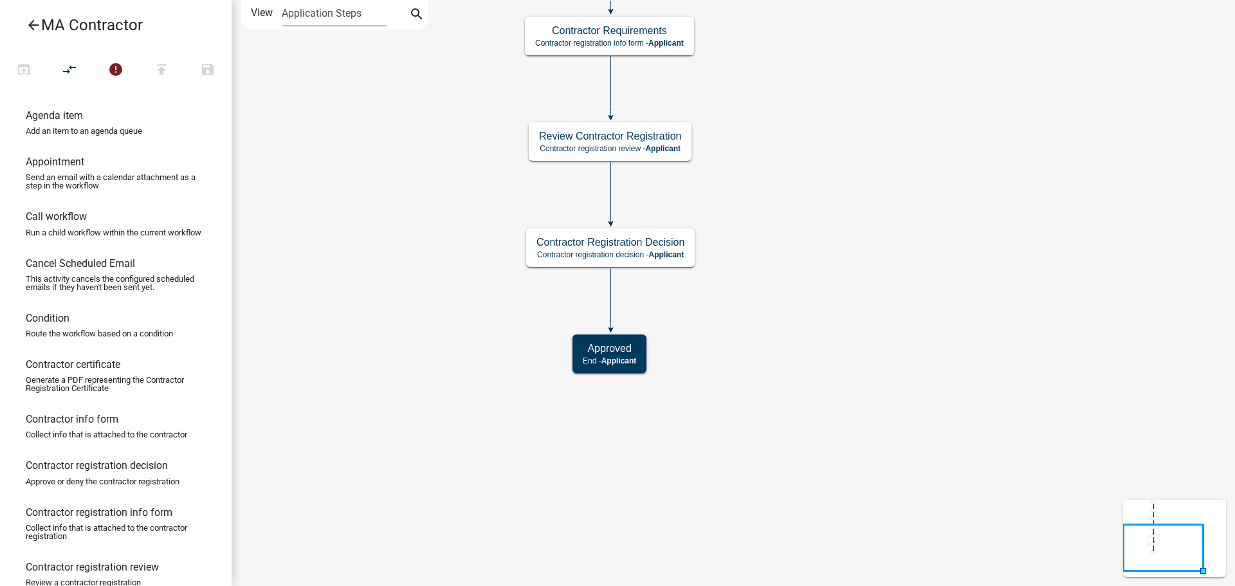
click at [770, 244] on icon "Start Start - Applicant Approved End - Applicant Contractor & Company Info Cont…" at bounding box center [733, 293] width 1002 height 585
